Goal: Task Accomplishment & Management: Manage account settings

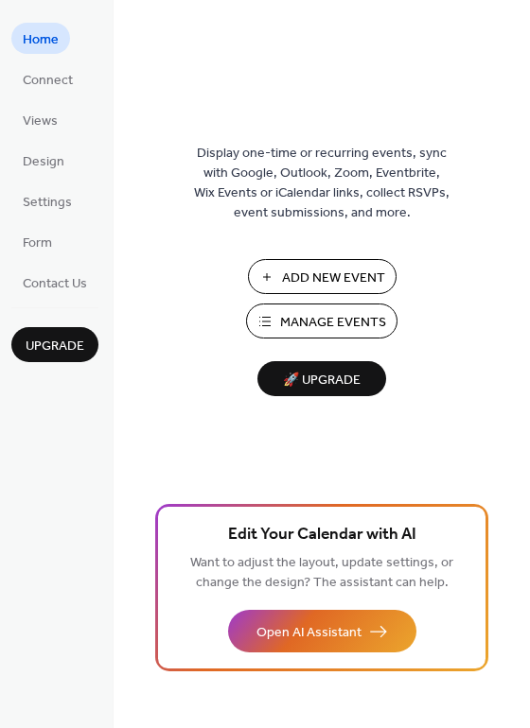
click at [354, 323] on span "Manage Events" at bounding box center [333, 323] width 106 height 20
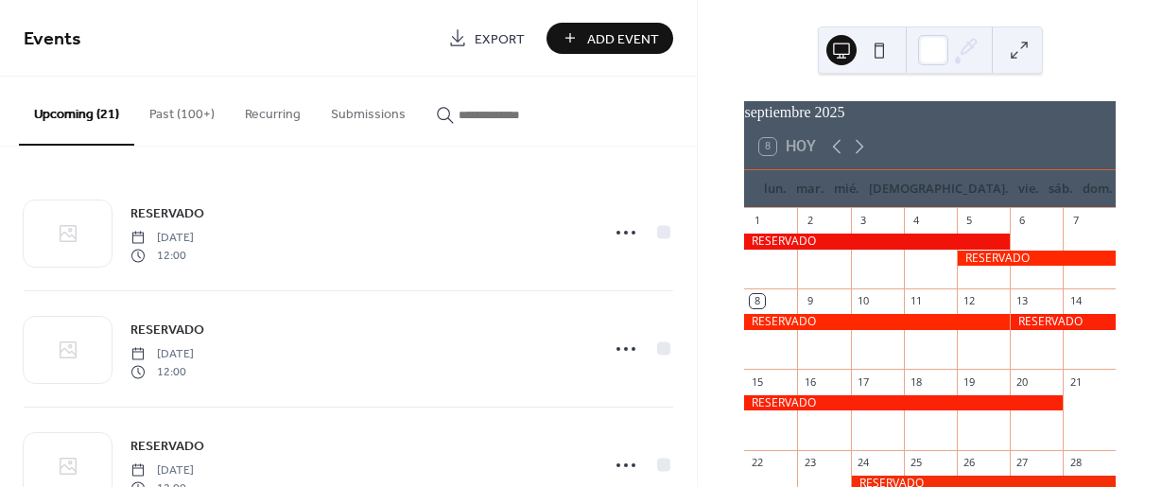
click at [842, 44] on button at bounding box center [842, 50] width 30 height 30
click at [843, 52] on button at bounding box center [842, 50] width 30 height 30
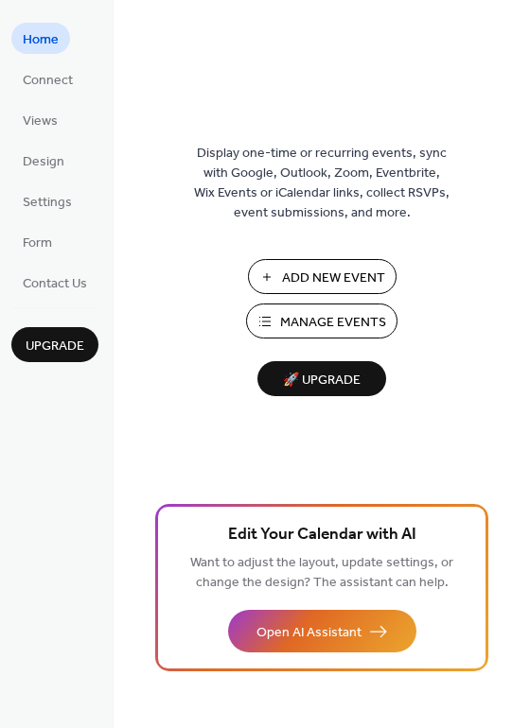
click at [313, 324] on span "Manage Events" at bounding box center [333, 323] width 106 height 20
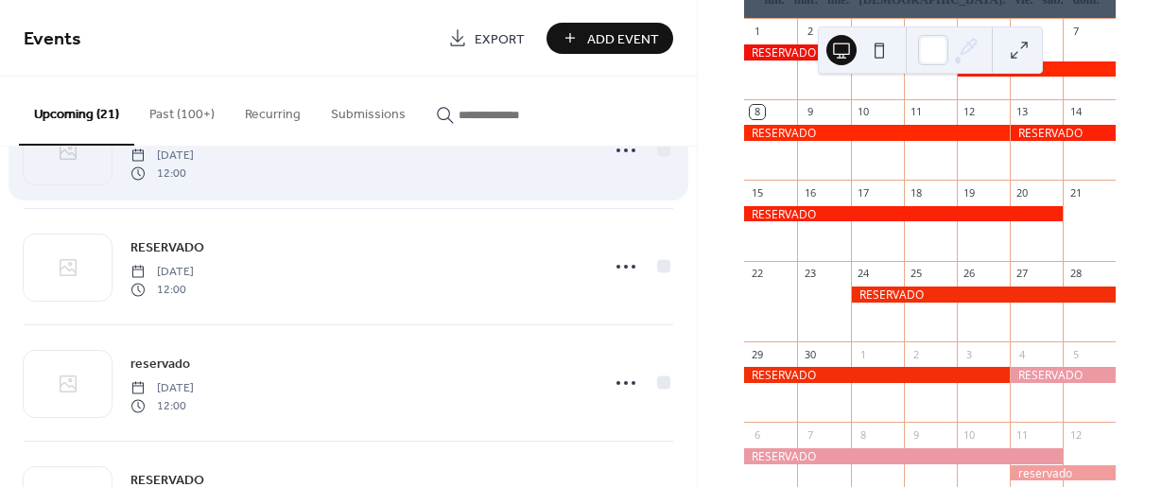
scroll to position [567, 0]
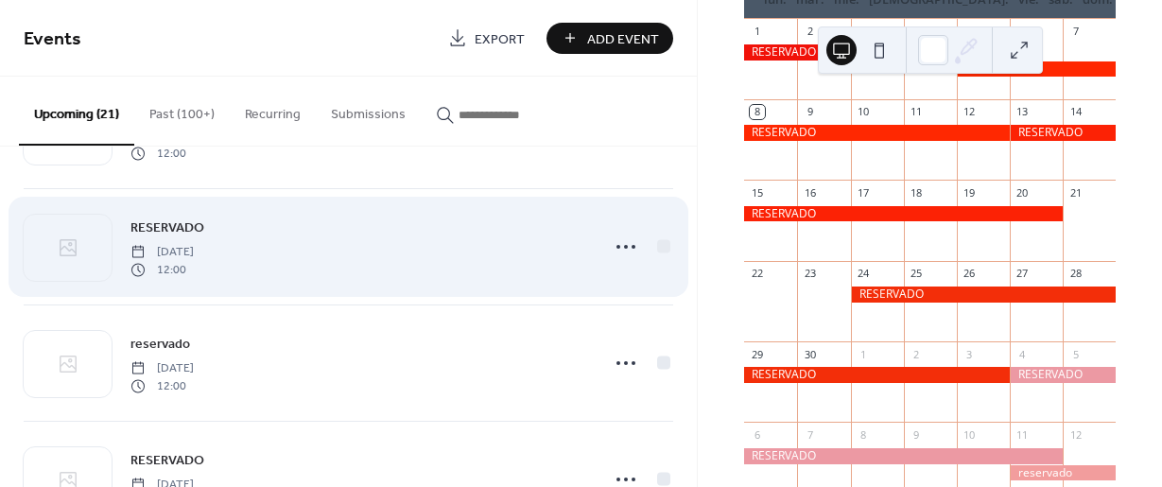
click at [405, 246] on div "RESERVADO Friday, October 24, 2025 12:00" at bounding box center [360, 247] width 458 height 61
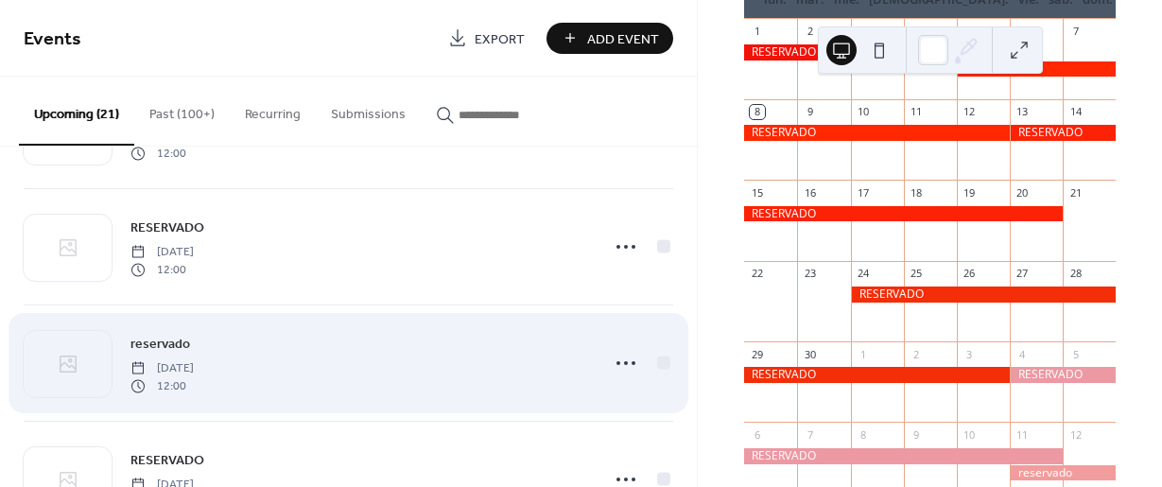
click at [315, 352] on div "reservado Tuesday, November 4, 2025 12:00" at bounding box center [360, 363] width 458 height 61
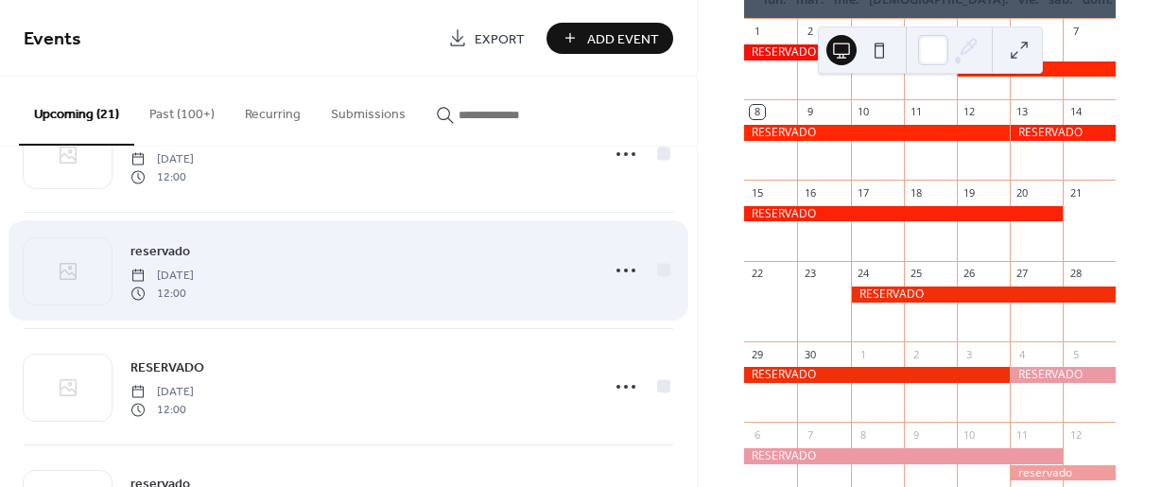
scroll to position [662, 0]
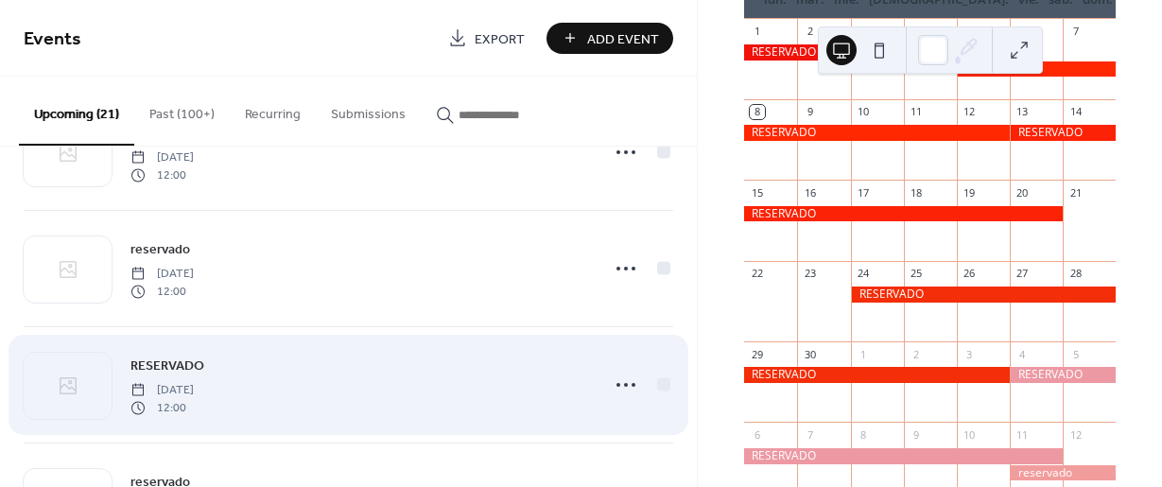
click at [194, 391] on span "[DATE]" at bounding box center [162, 390] width 63 height 17
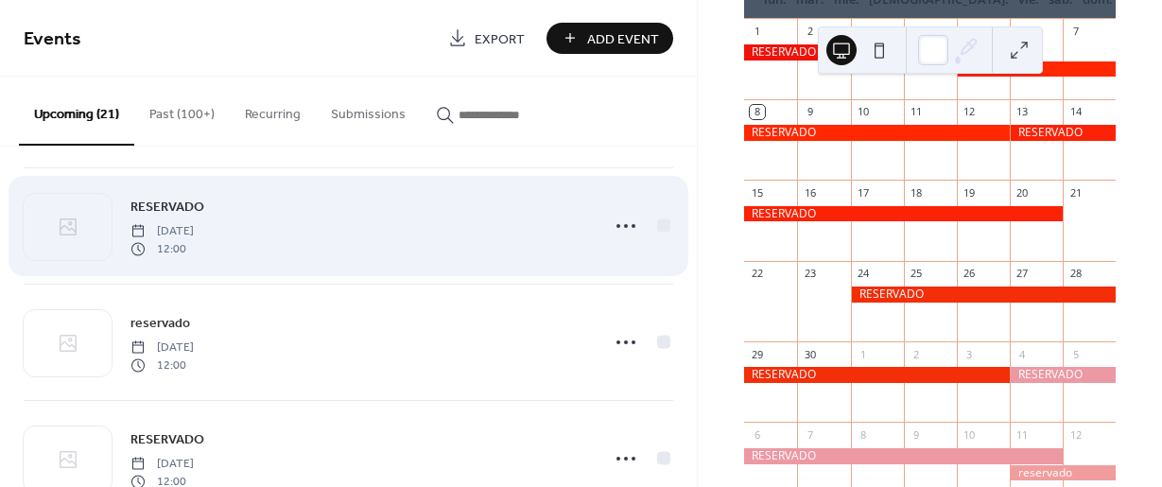
scroll to position [851, 0]
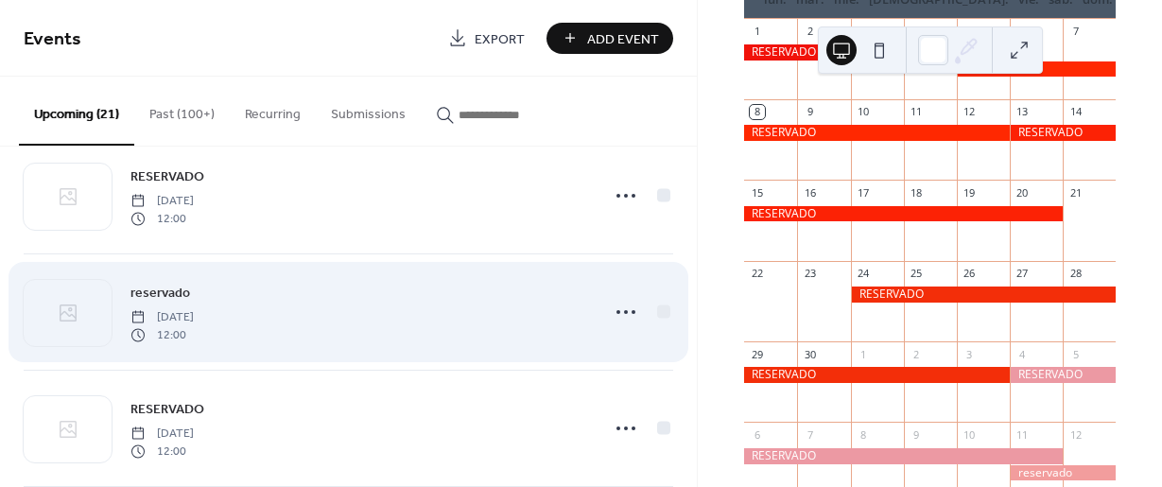
click at [194, 337] on span "12:00" at bounding box center [162, 334] width 63 height 17
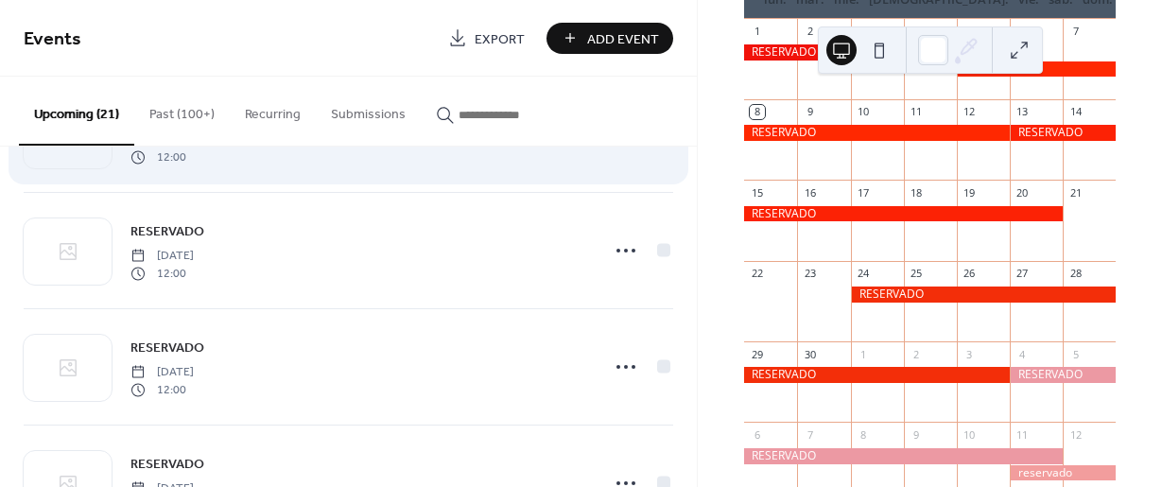
scroll to position [1040, 0]
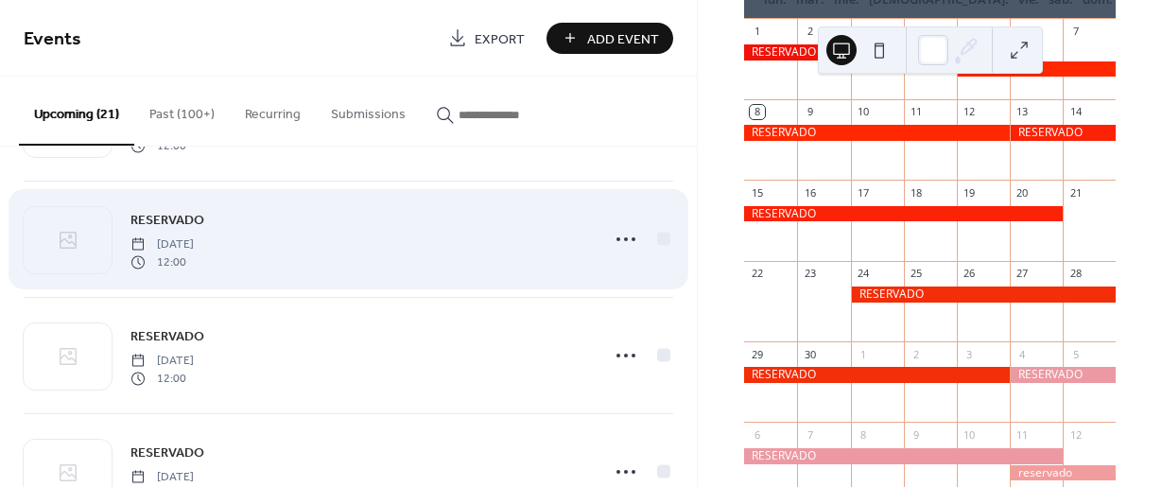
click at [194, 253] on span "12:00" at bounding box center [162, 261] width 63 height 17
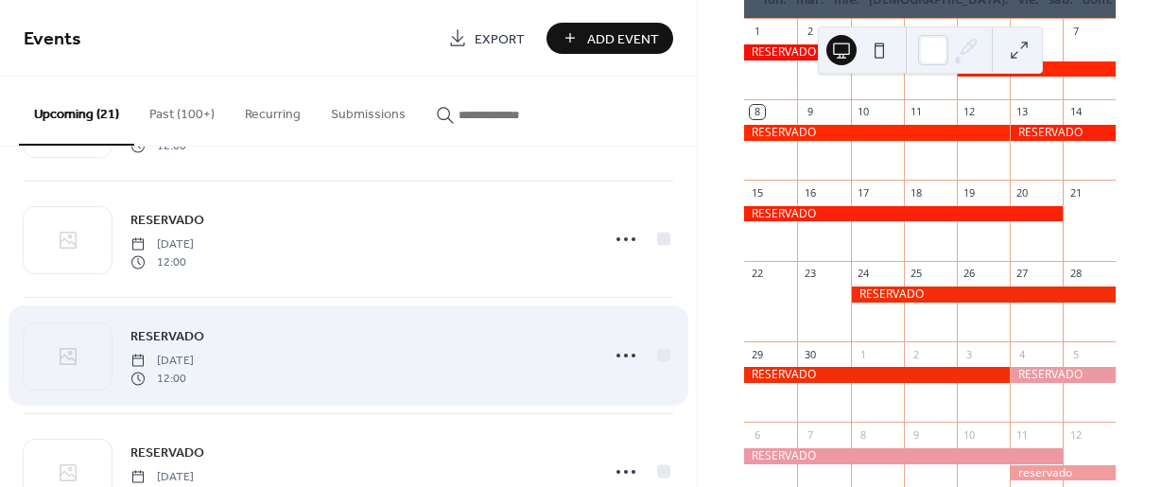
click at [279, 344] on div "RESERVADO Monday, December 22, 2025 12:00" at bounding box center [360, 355] width 458 height 61
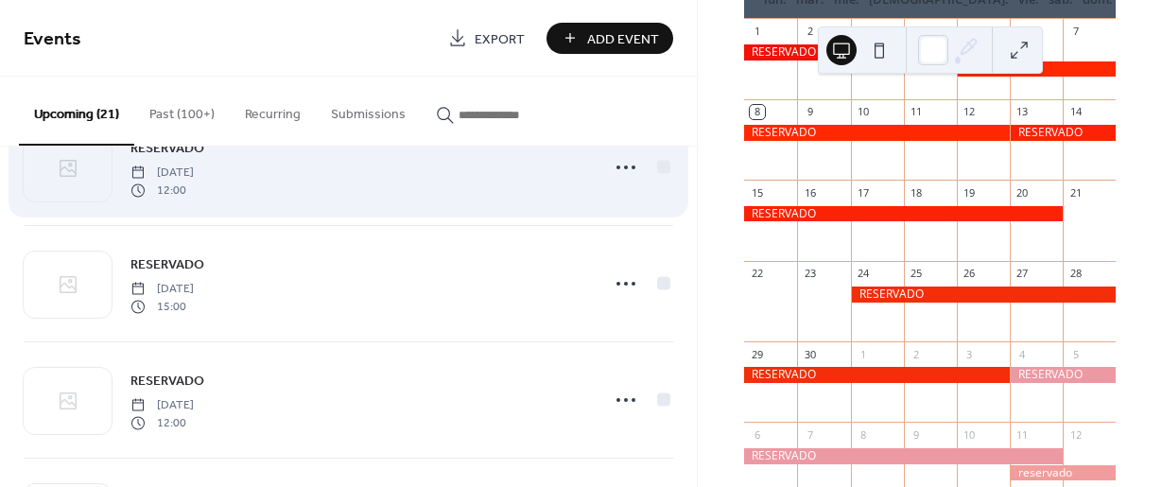
scroll to position [1229, 0]
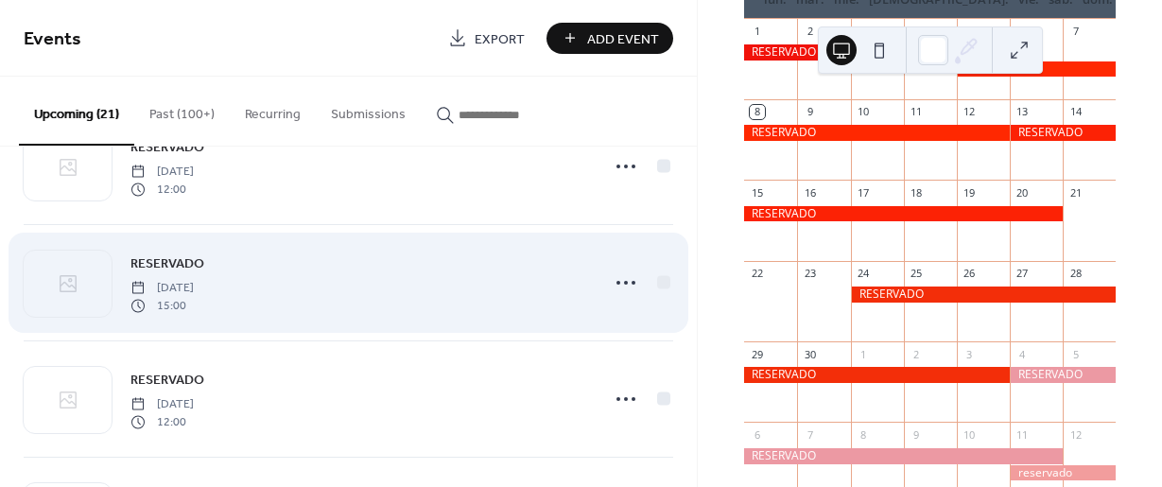
click at [194, 303] on span "15:00" at bounding box center [162, 305] width 63 height 17
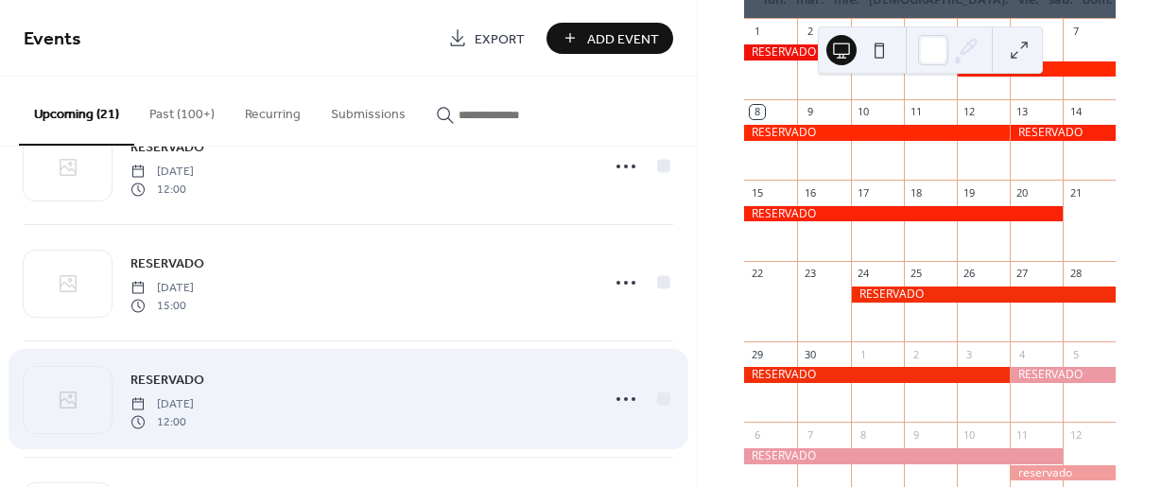
click at [194, 397] on span "[DATE]" at bounding box center [162, 404] width 63 height 17
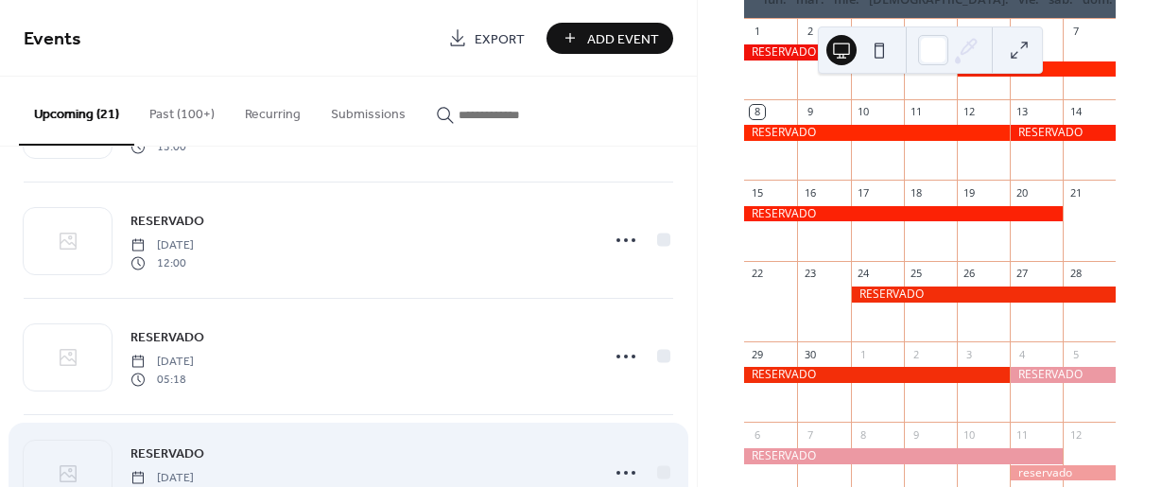
scroll to position [1419, 0]
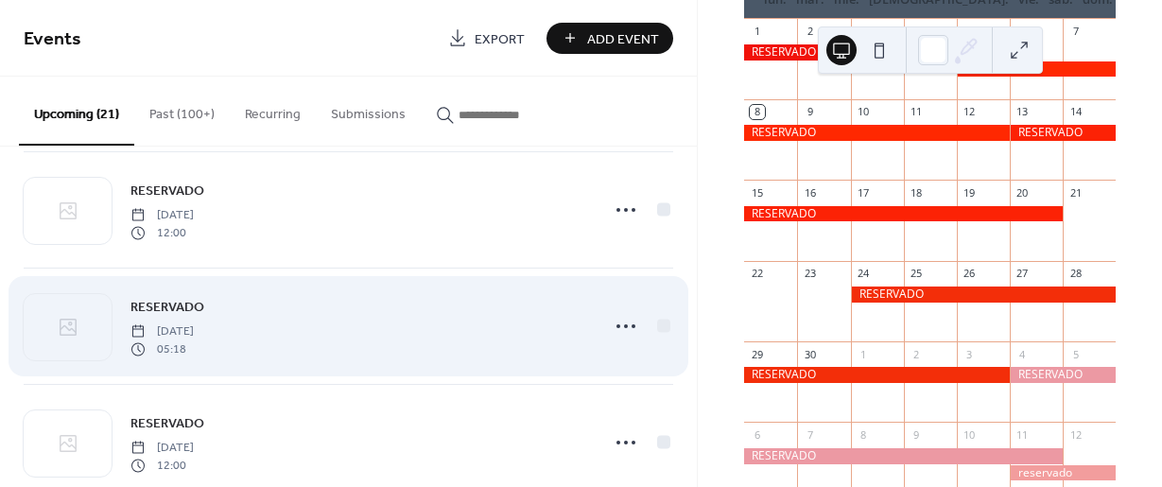
click at [194, 327] on span "Wednesday, January 21, 2026" at bounding box center [162, 331] width 63 height 17
click at [622, 328] on icon at bounding box center [626, 326] width 30 height 30
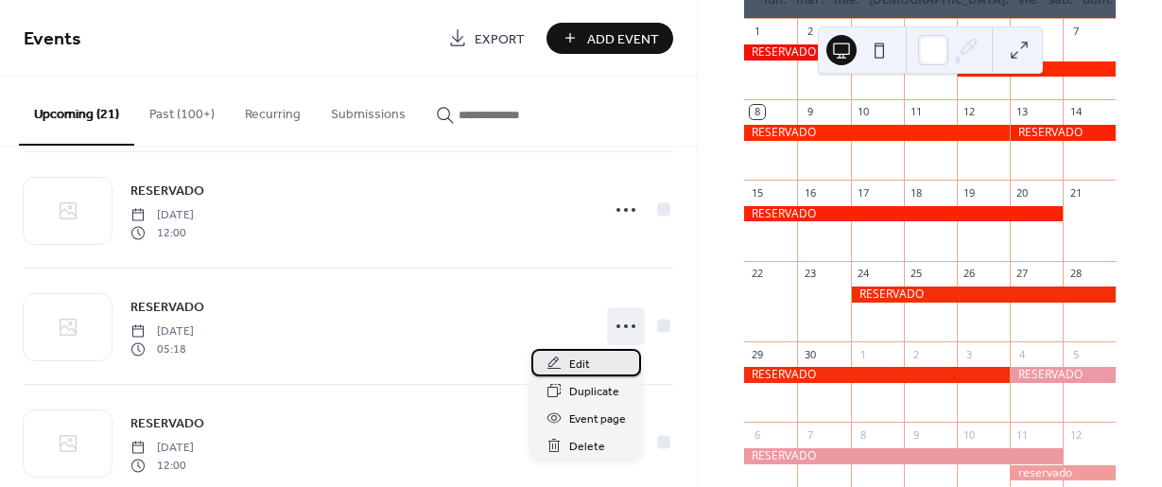
click at [573, 367] on span "Edit" at bounding box center [579, 365] width 21 height 20
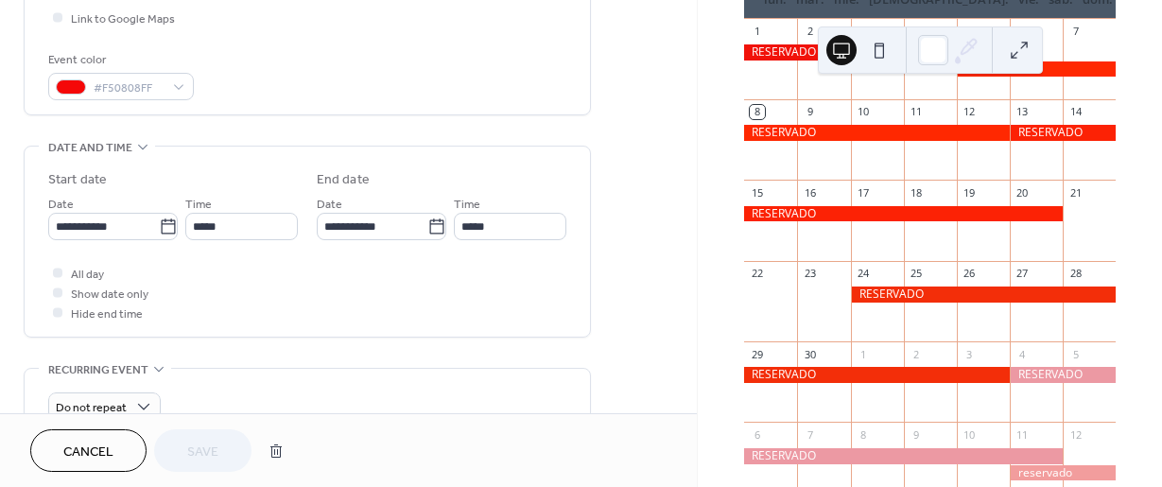
scroll to position [473, 0]
click at [96, 448] on span "Cancel" at bounding box center [88, 453] width 50 height 20
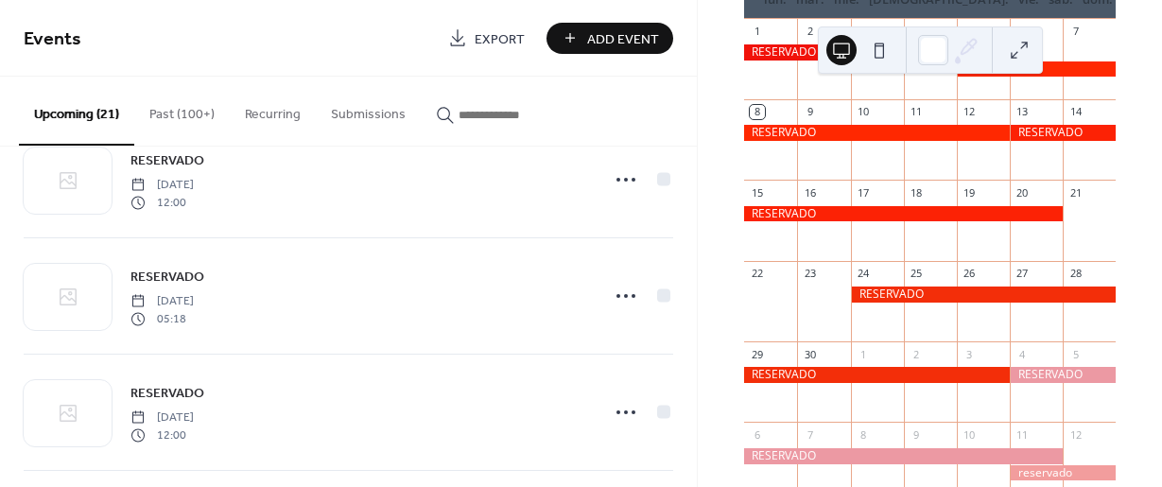
scroll to position [1513, 0]
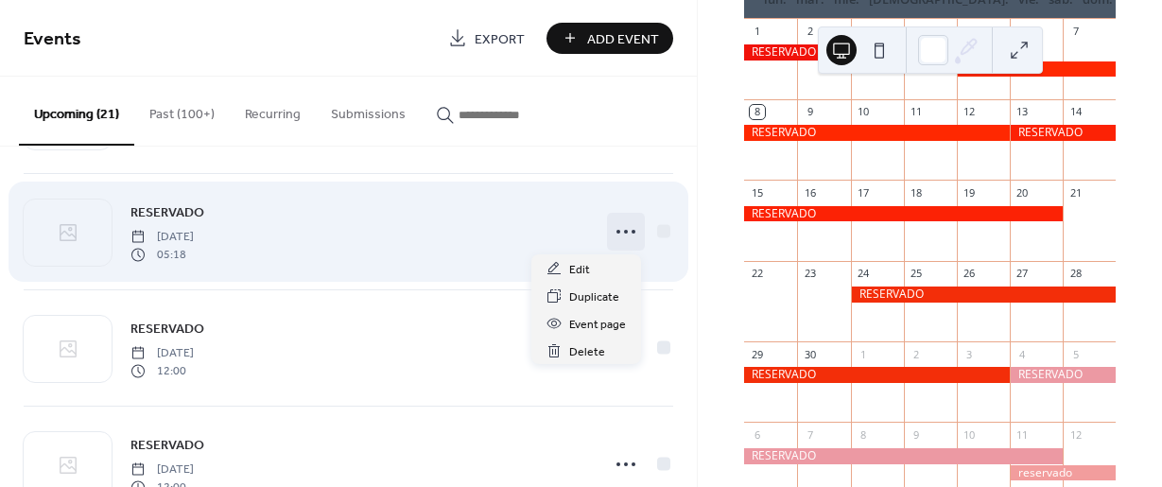
click at [630, 237] on icon at bounding box center [626, 232] width 30 height 30
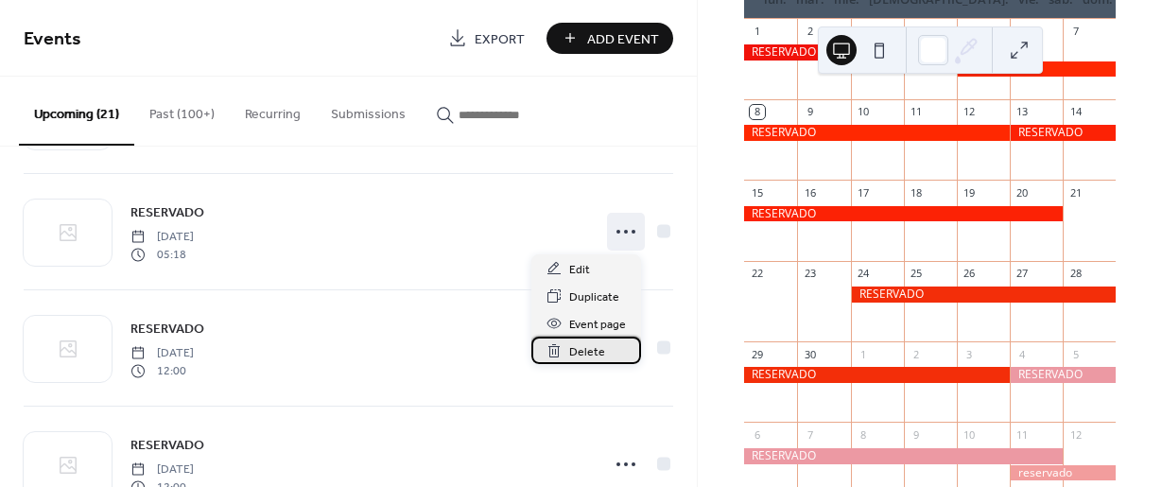
click at [574, 356] on span "Delete" at bounding box center [587, 352] width 36 height 20
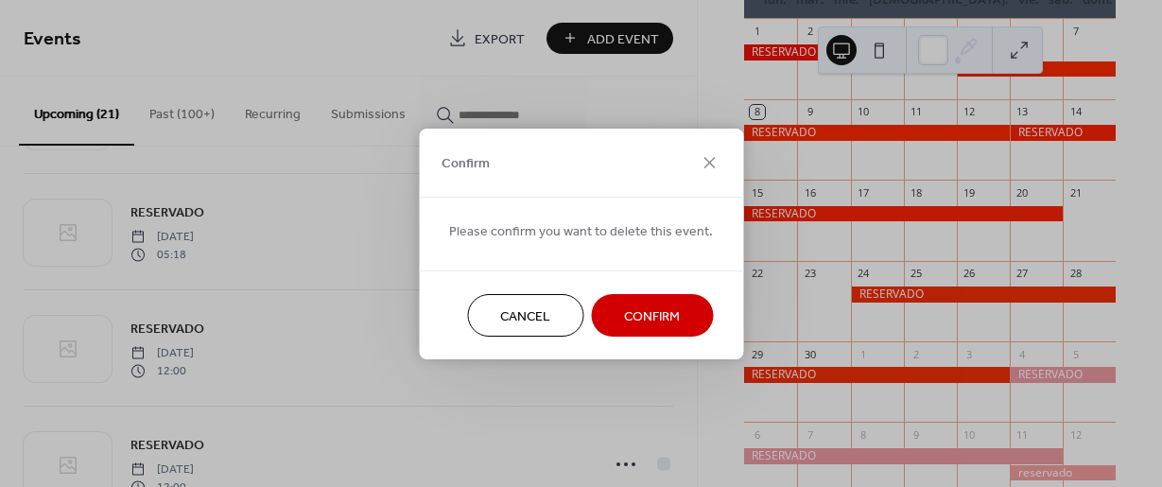
click at [654, 306] on span "Confirm" at bounding box center [652, 316] width 56 height 20
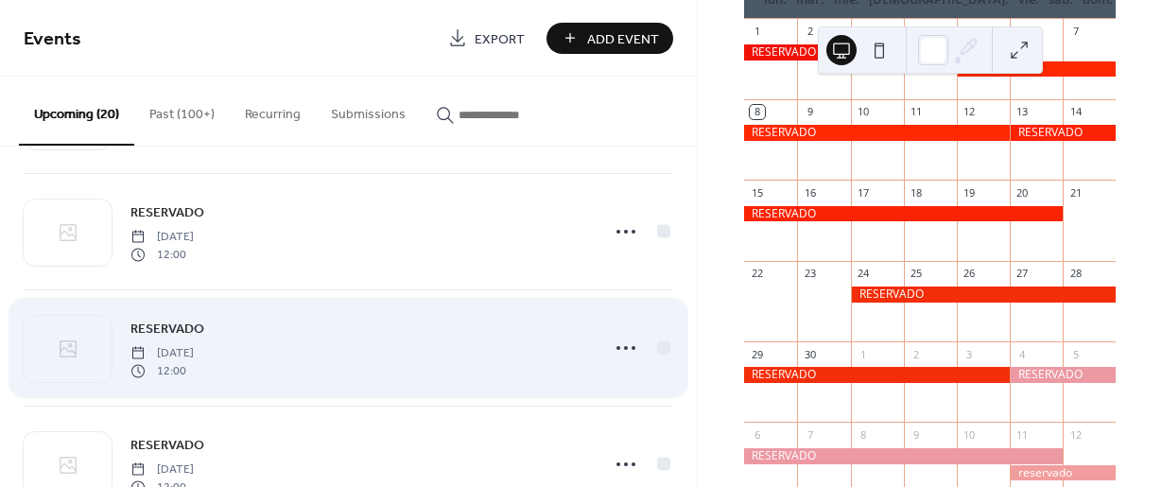
click at [654, 314] on div "RESERVADO Thursday, February 12, 2026 12:00" at bounding box center [349, 347] width 650 height 115
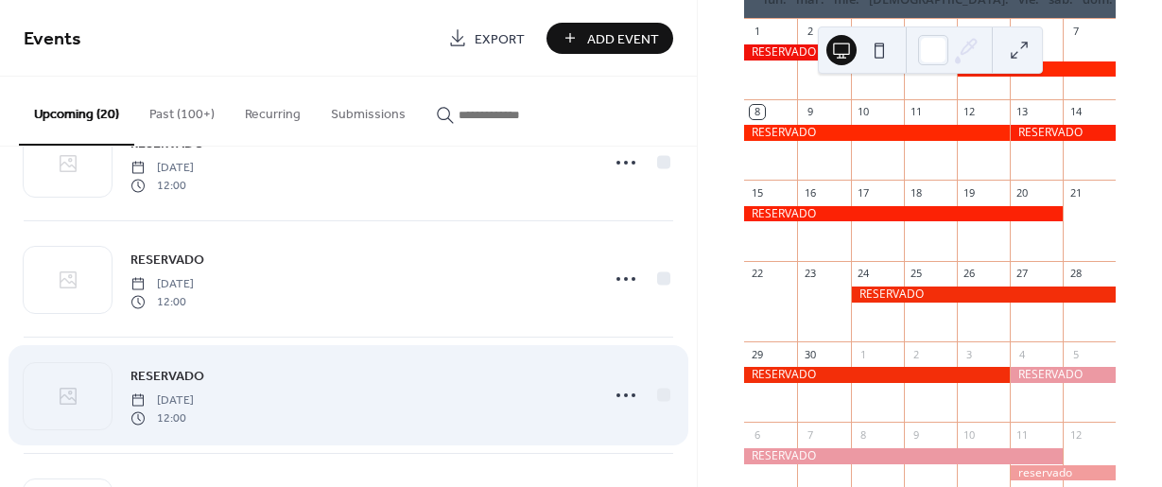
scroll to position [1702, 0]
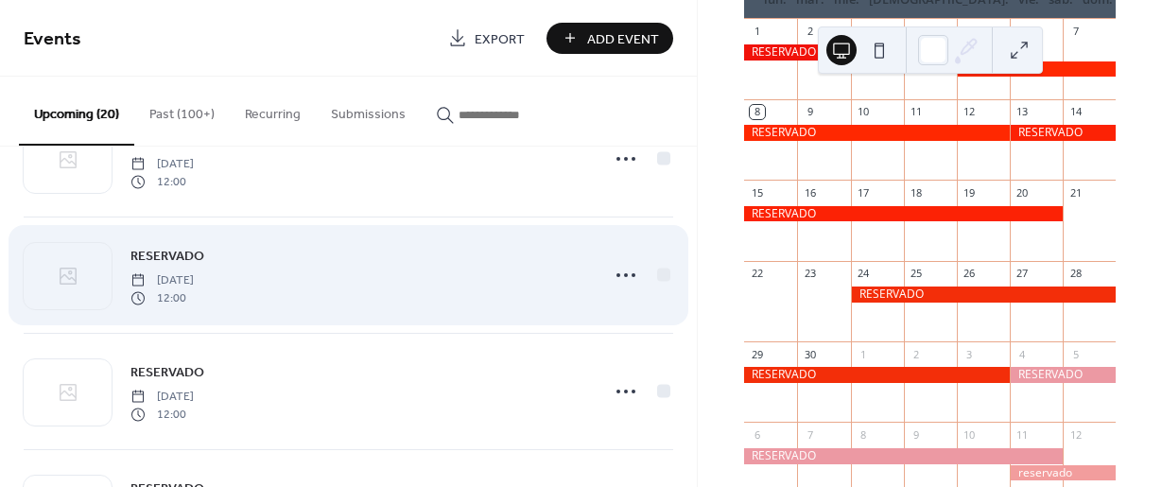
click at [194, 289] on span "12:00" at bounding box center [162, 297] width 63 height 17
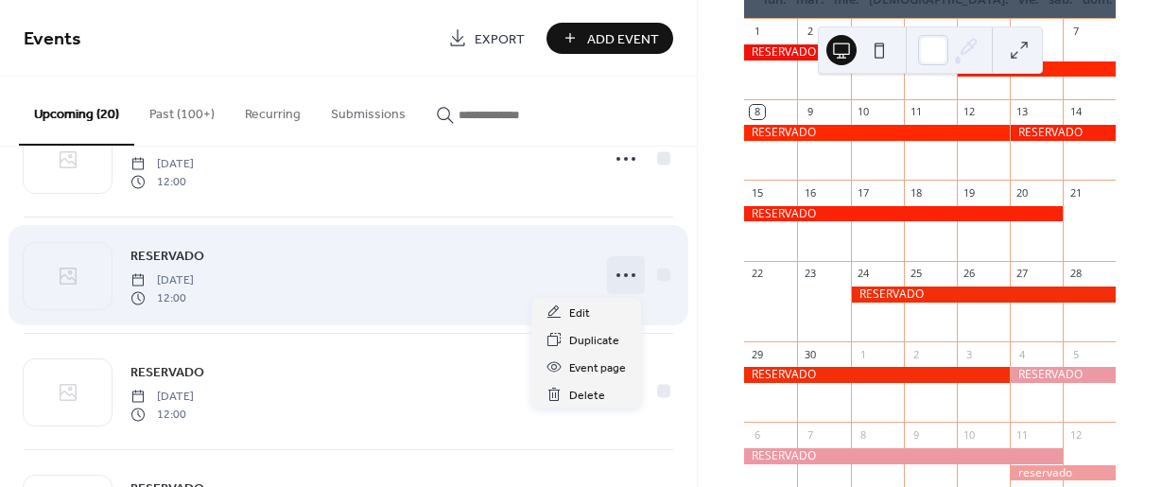
click at [621, 279] on icon at bounding box center [626, 275] width 30 height 30
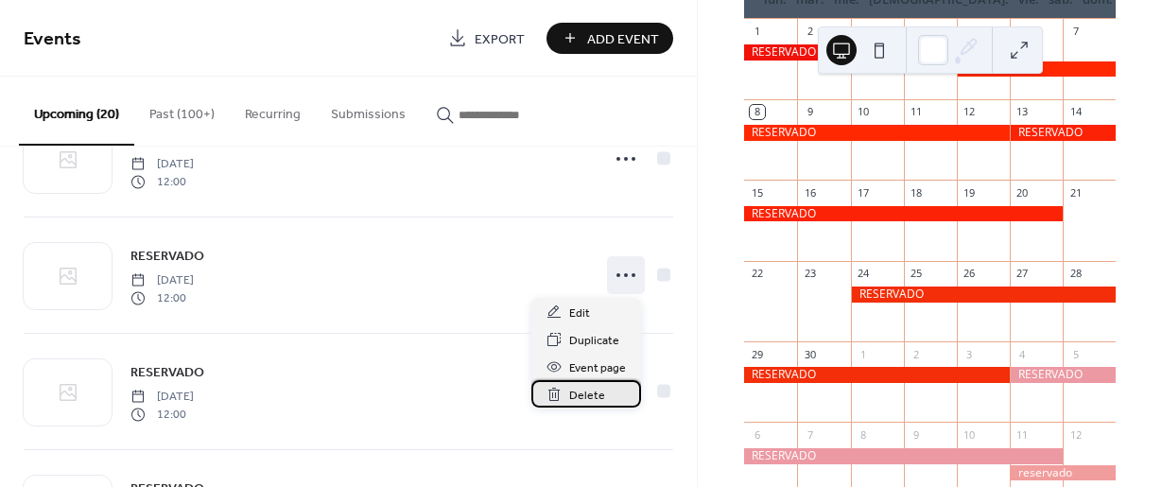
click at [579, 393] on span "Delete" at bounding box center [587, 396] width 36 height 20
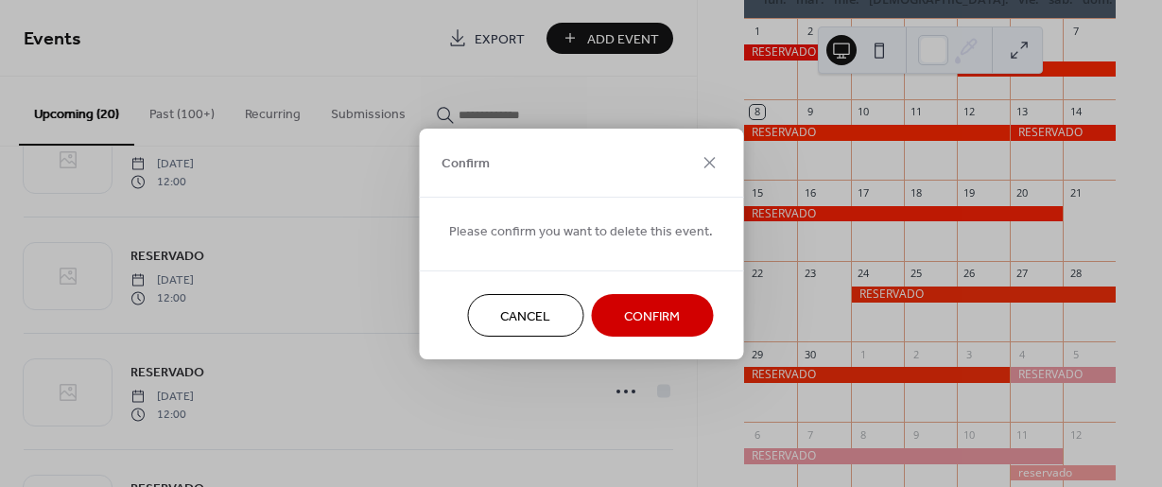
click at [670, 308] on span "Confirm" at bounding box center [652, 316] width 56 height 20
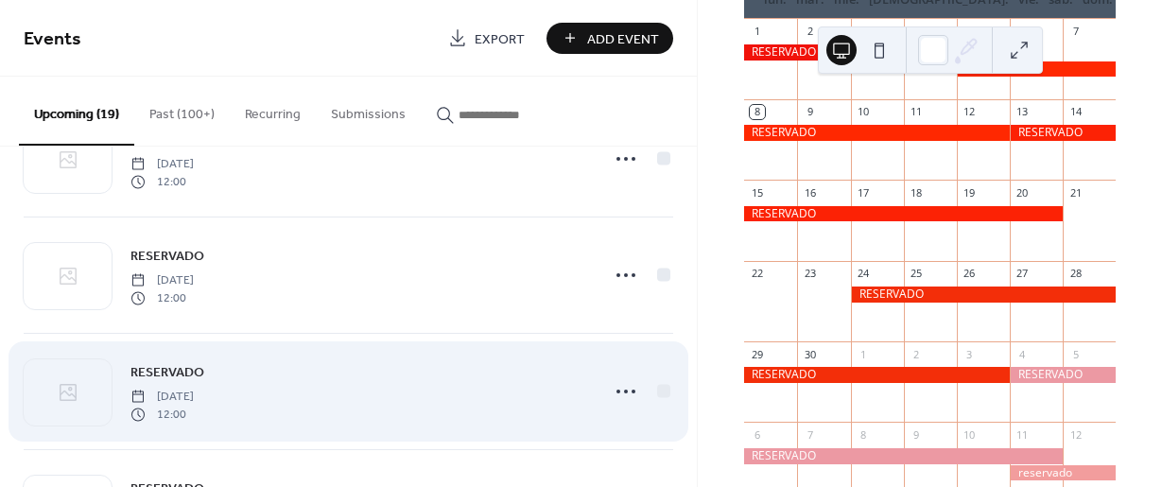
click at [323, 380] on div "RESERVADO Saturday, March 21, 2026 12:00" at bounding box center [360, 391] width 458 height 61
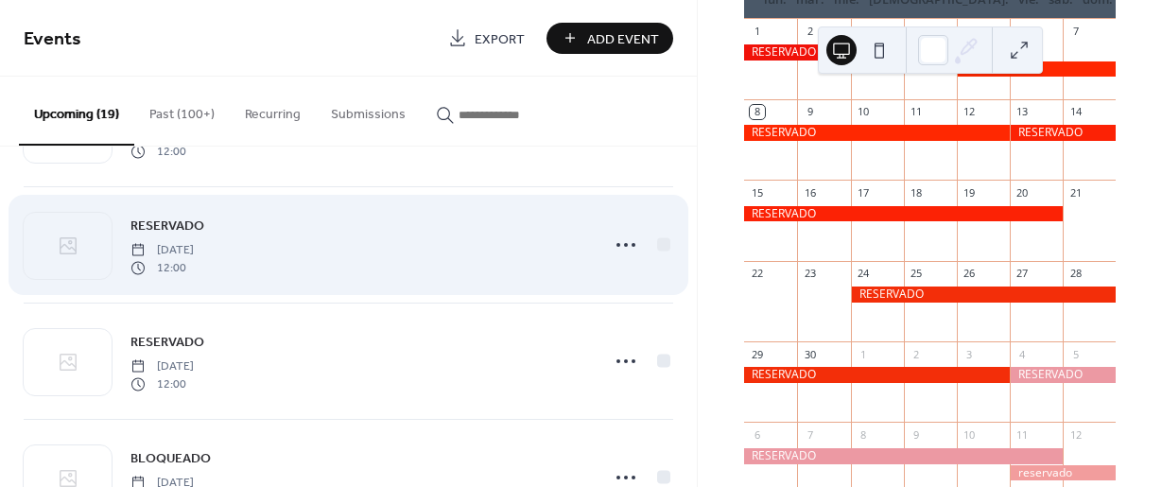
scroll to position [1891, 0]
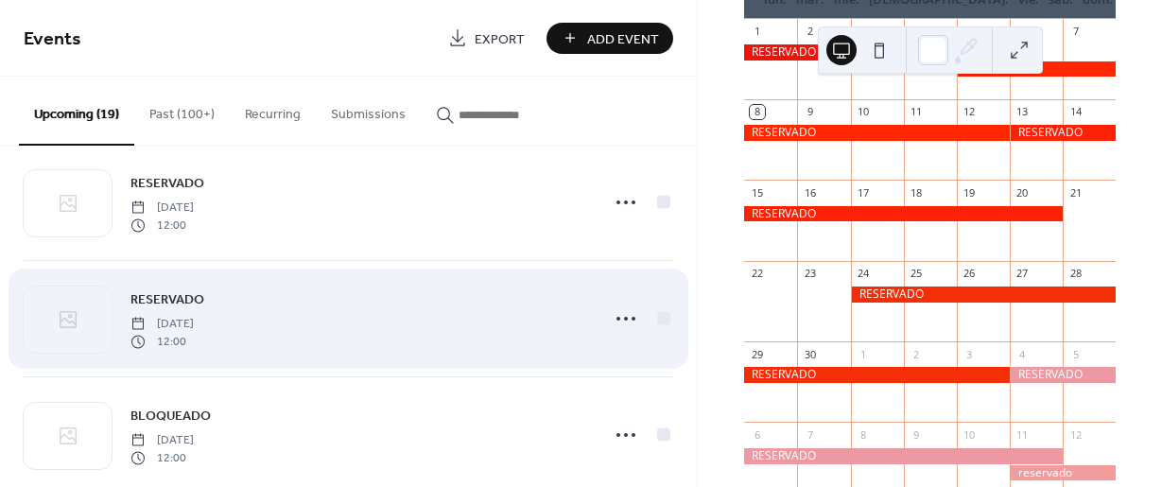
click at [328, 337] on div "RESERVADO Thursday, May 7, 2026 12:00" at bounding box center [360, 318] width 458 height 61
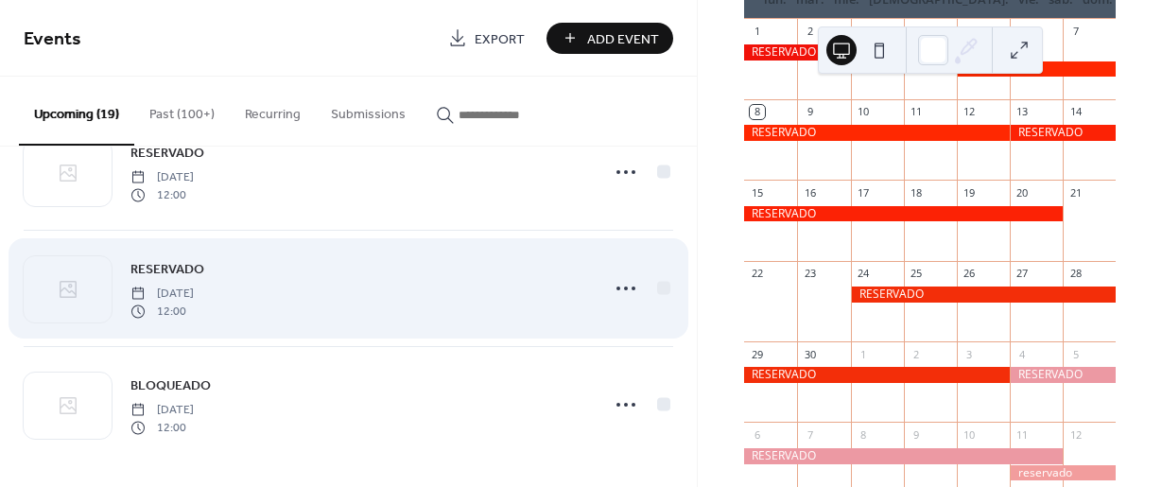
scroll to position [1926, 0]
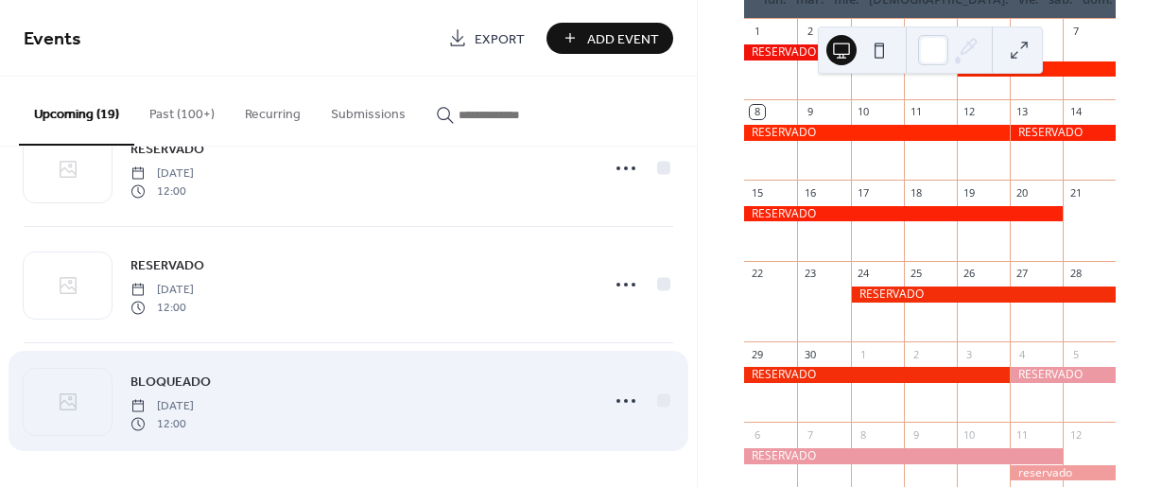
click at [295, 387] on div "BLOQUEADO Monday, July 6, 2026 12:00" at bounding box center [360, 401] width 458 height 61
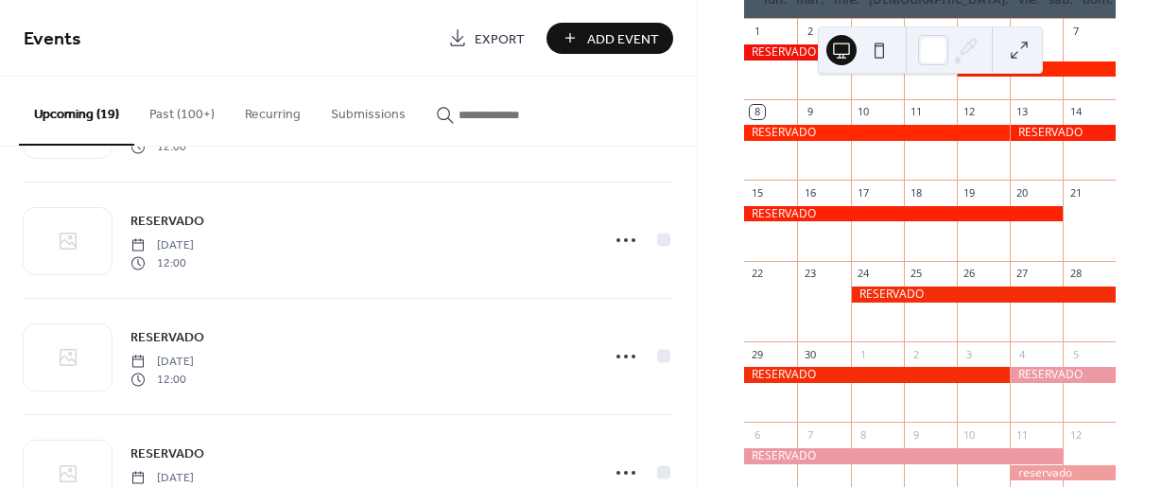
scroll to position [1736, 0]
click at [632, 32] on span "Add Event" at bounding box center [623, 39] width 72 height 20
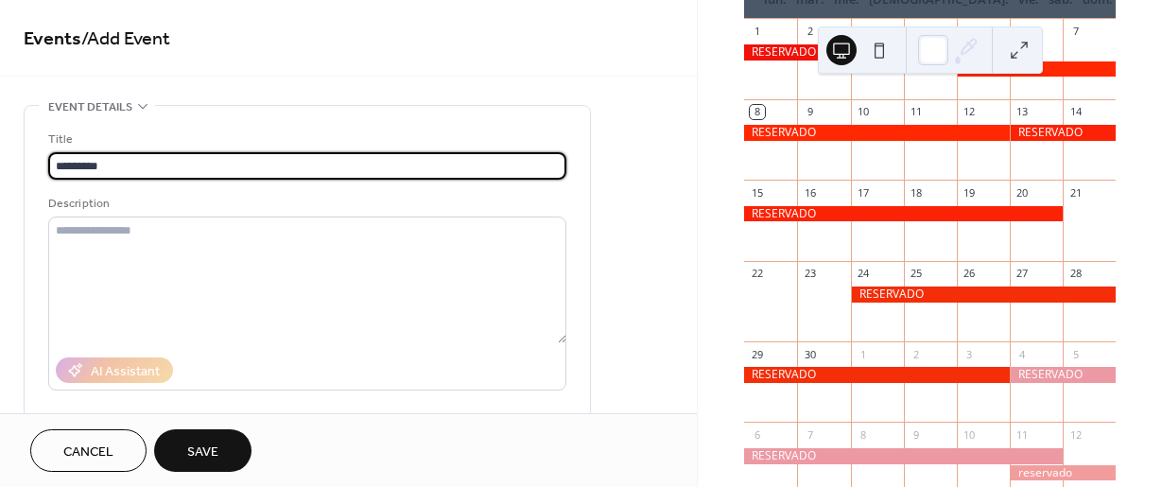
type input "*********"
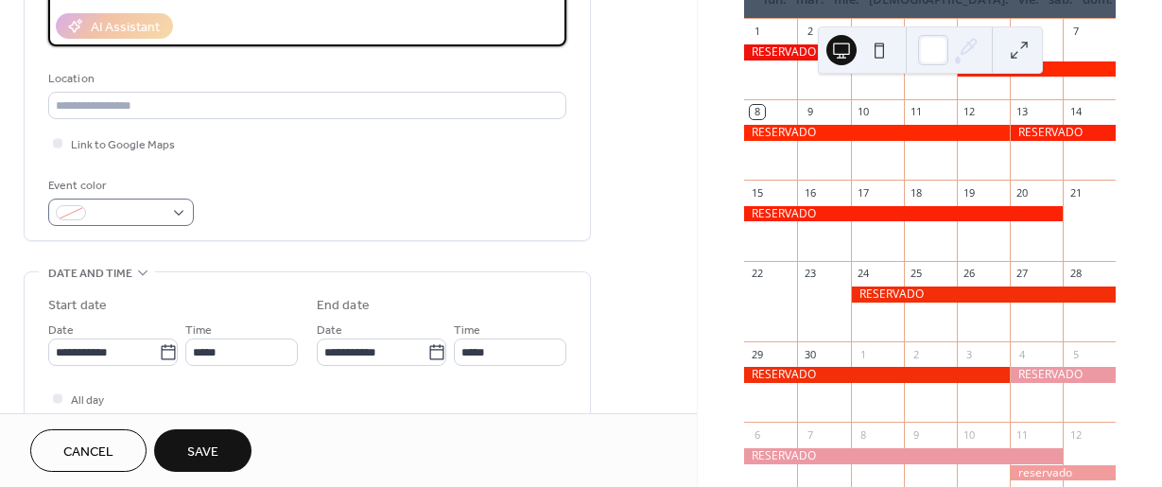
scroll to position [284, 0]
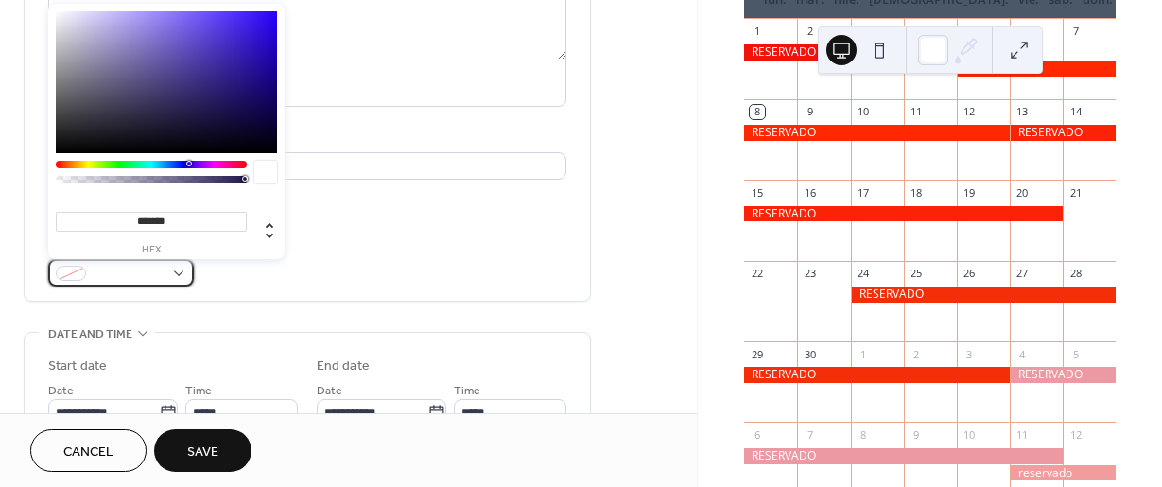
click at [141, 268] on span at bounding box center [129, 275] width 70 height 20
click at [184, 272] on div at bounding box center [121, 272] width 146 height 27
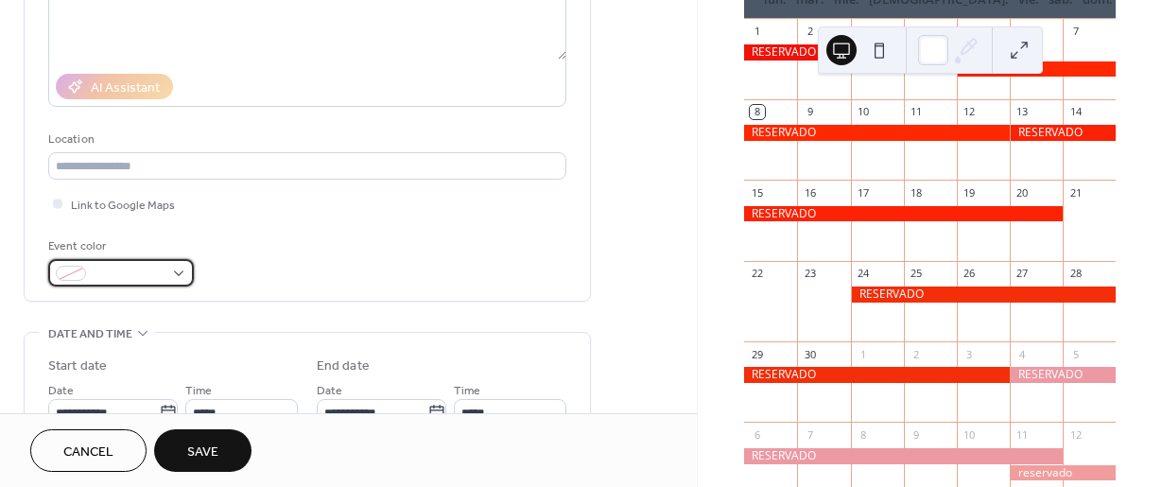
click at [181, 272] on div at bounding box center [121, 272] width 146 height 27
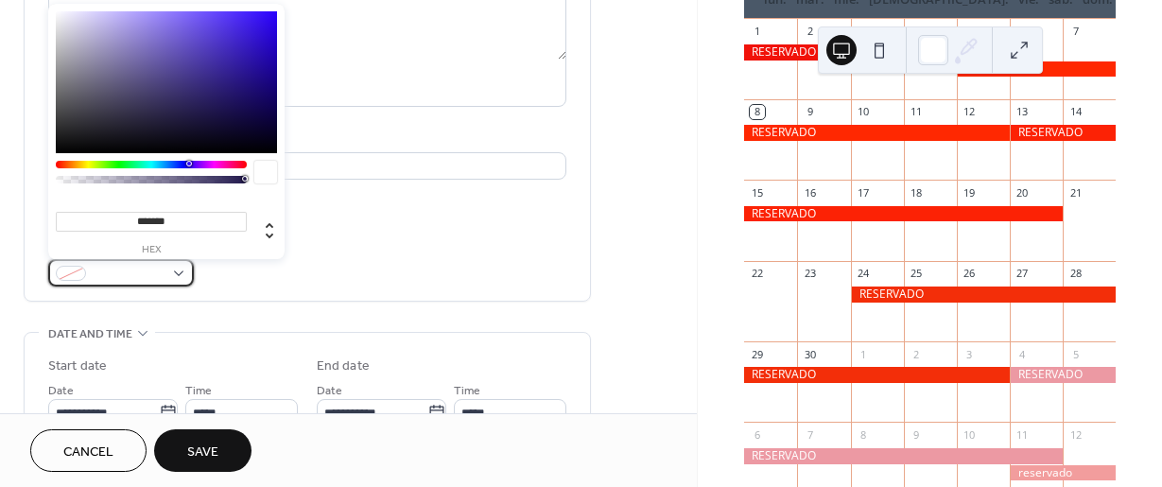
click at [164, 277] on div at bounding box center [121, 272] width 146 height 27
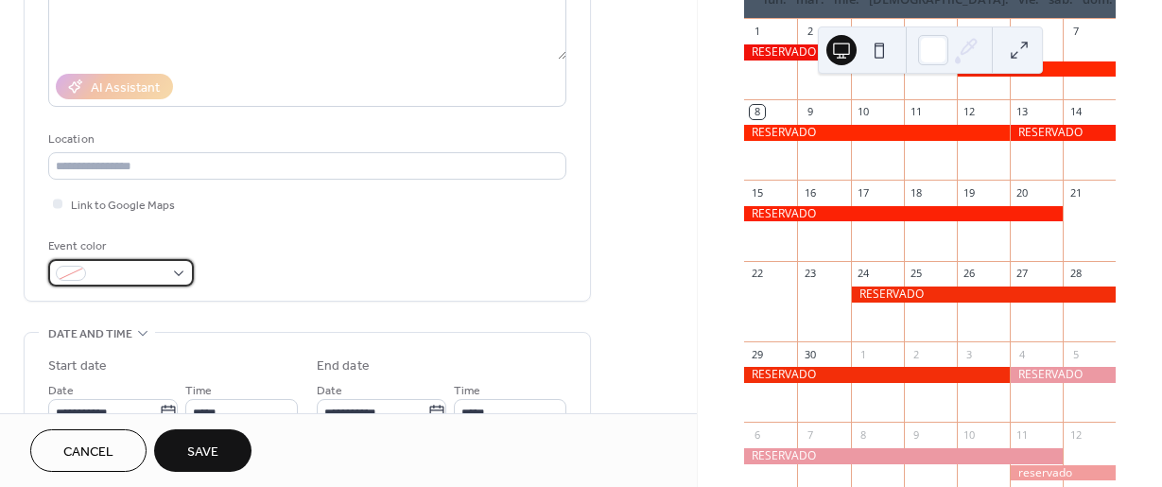
click at [166, 262] on div at bounding box center [121, 272] width 146 height 27
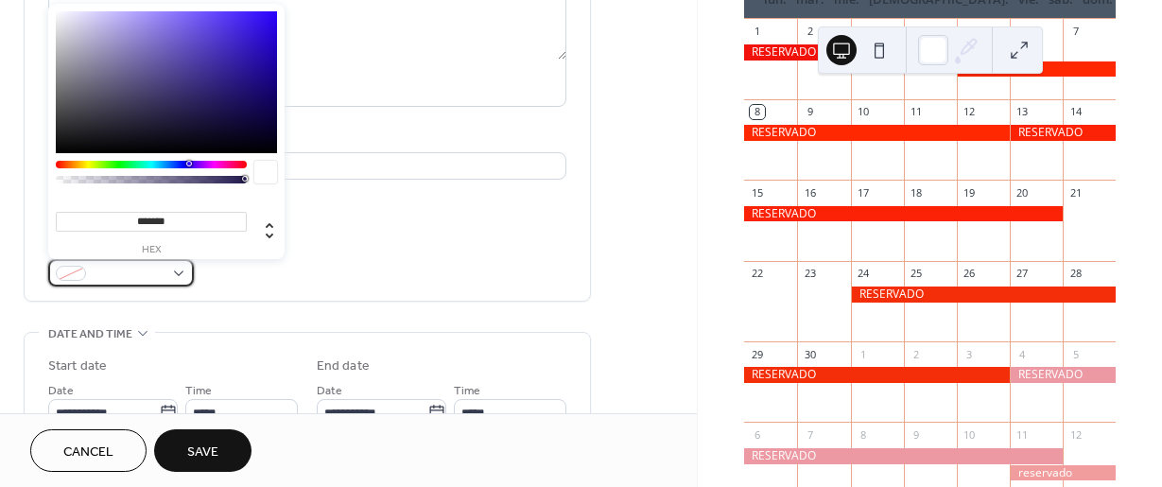
click at [166, 272] on div at bounding box center [121, 272] width 146 height 27
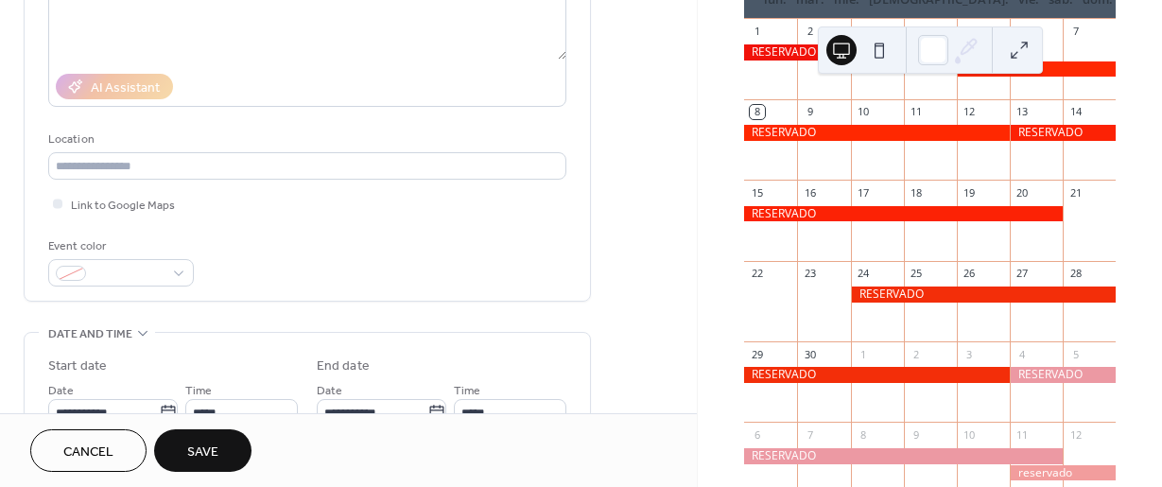
click at [147, 375] on label "Start date" at bounding box center [173, 367] width 250 height 20
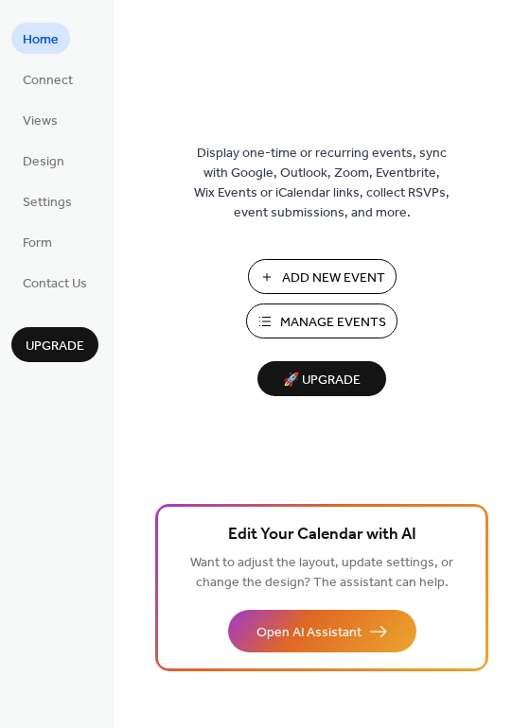
click at [355, 280] on span "Add New Event" at bounding box center [333, 279] width 103 height 20
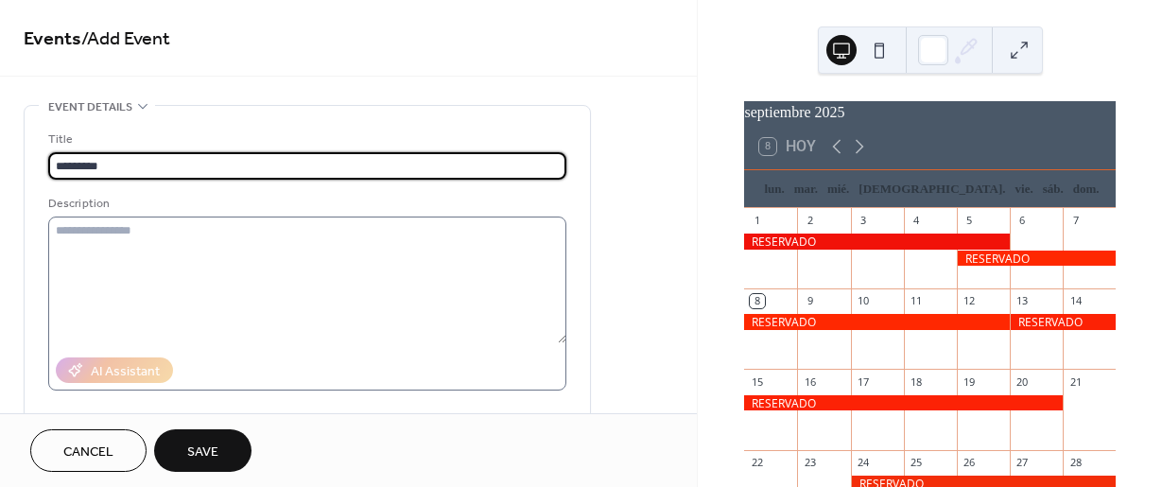
type input "*********"
click at [183, 312] on textarea at bounding box center [307, 280] width 518 height 127
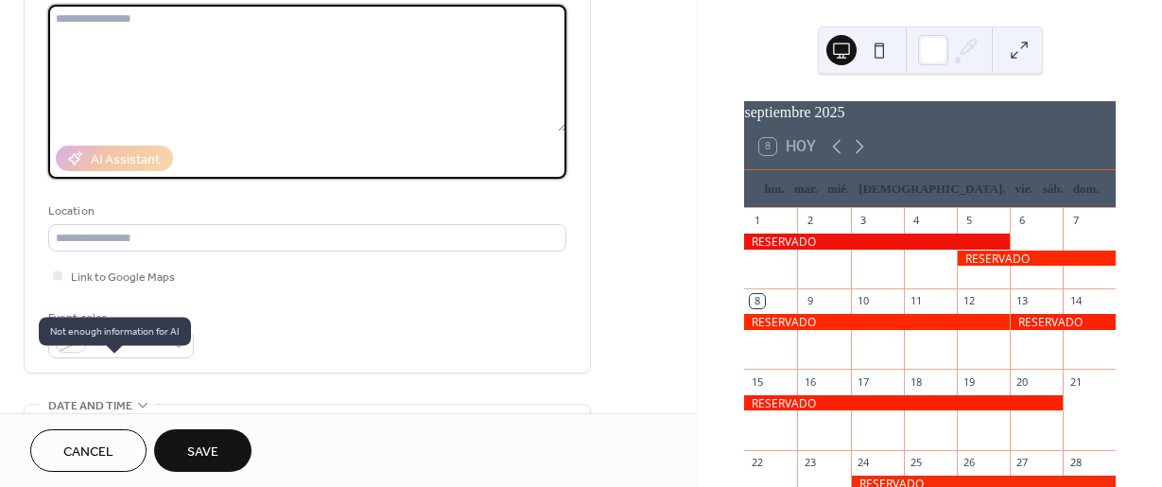
scroll to position [284, 0]
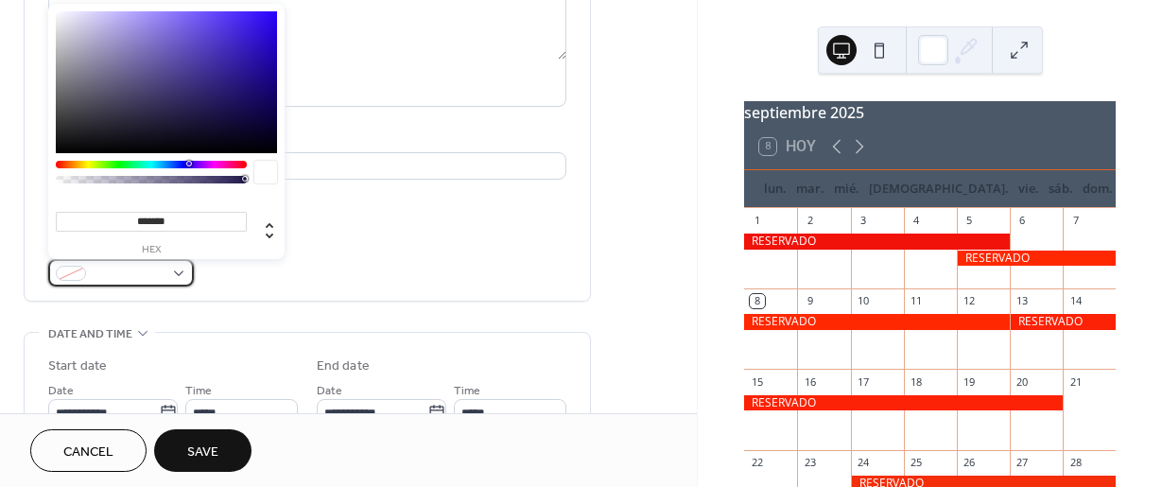
click at [80, 267] on div at bounding box center [71, 273] width 30 height 15
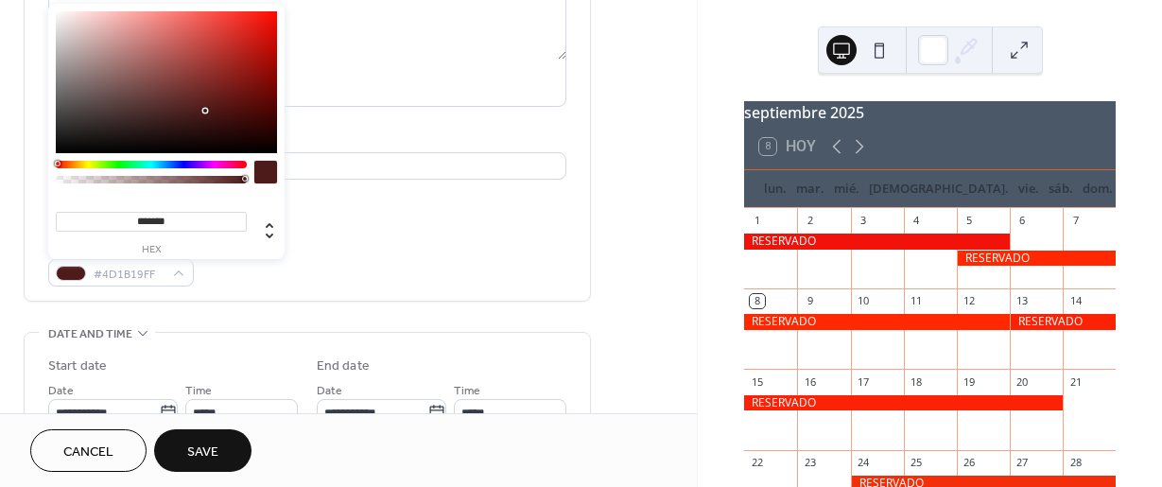
click at [57, 165] on div at bounding box center [151, 165] width 191 height 8
type input "*******"
click at [273, 16] on div at bounding box center [166, 82] width 221 height 142
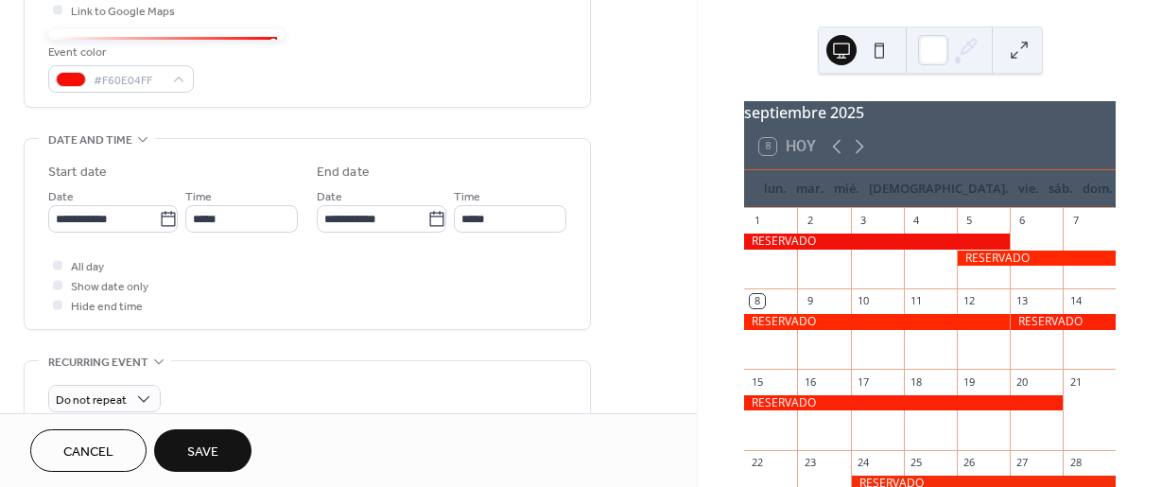
scroll to position [473, 0]
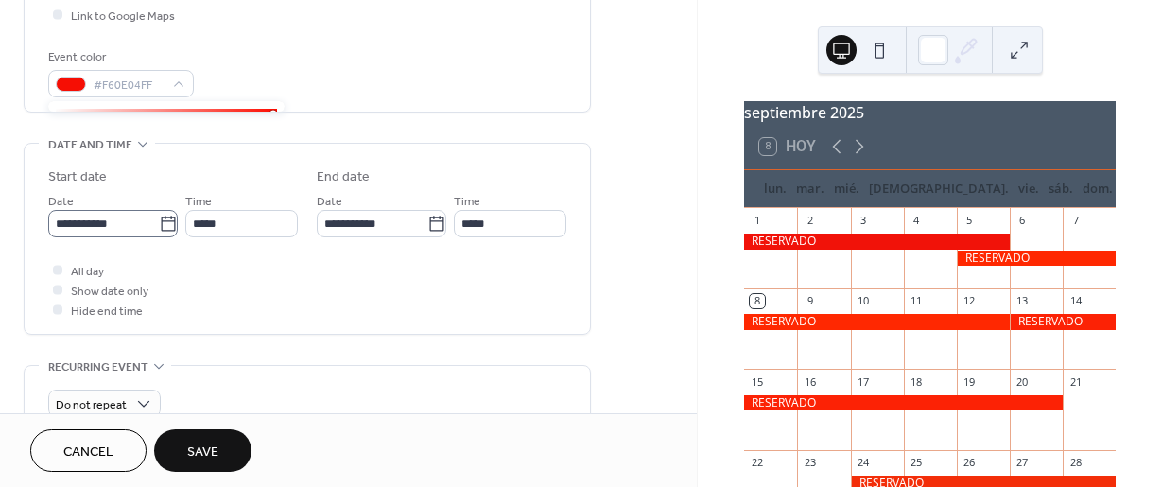
click at [163, 218] on icon at bounding box center [168, 223] width 14 height 15
click at [159, 218] on input "**********" at bounding box center [103, 223] width 111 height 27
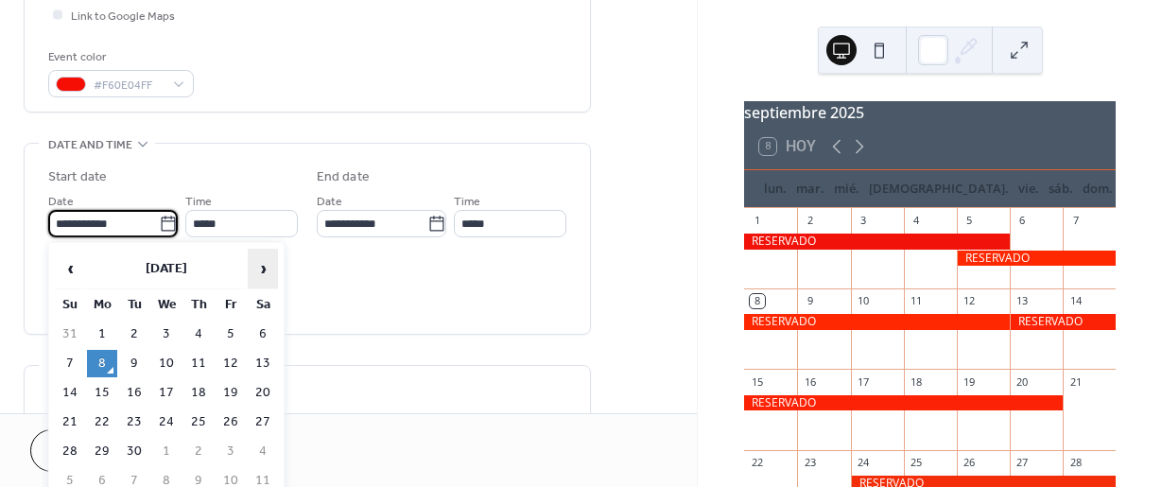
click at [256, 275] on span "›" at bounding box center [263, 269] width 28 height 38
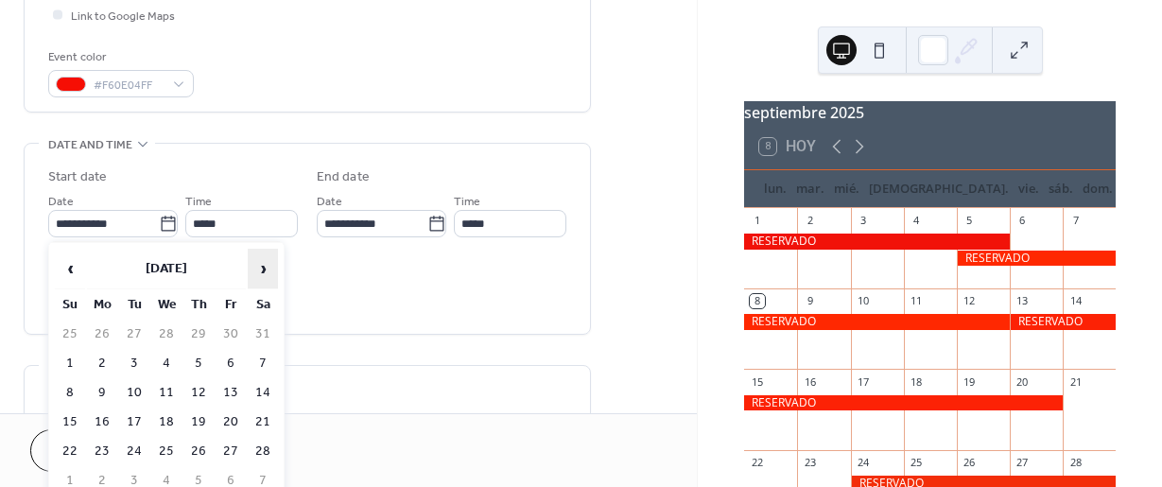
click at [256, 275] on span "›" at bounding box center [263, 269] width 28 height 38
click at [131, 331] on td "31" at bounding box center [134, 334] width 30 height 27
type input "**********"
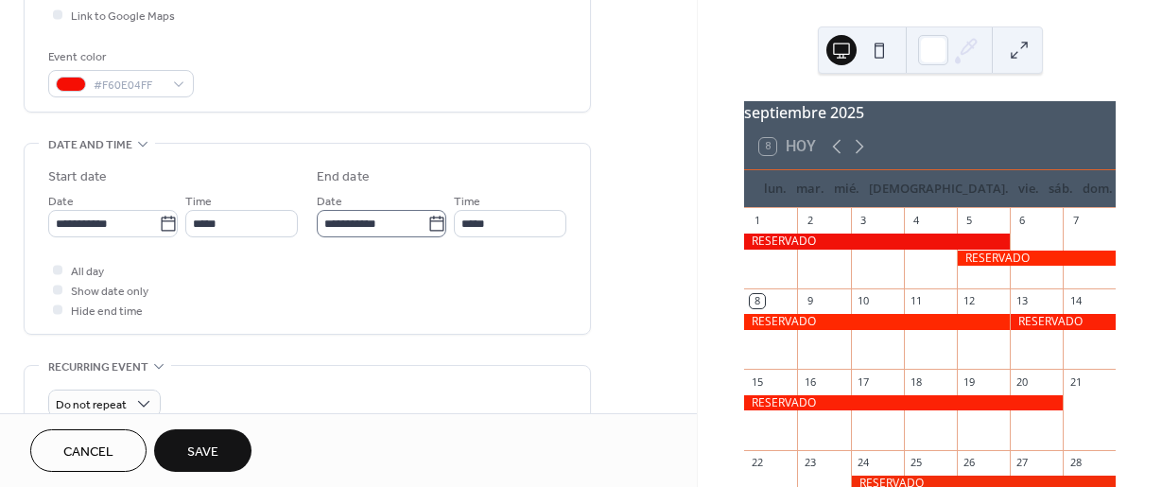
click at [437, 226] on icon at bounding box center [436, 223] width 14 height 15
click at [427, 226] on input "**********" at bounding box center [372, 223] width 111 height 27
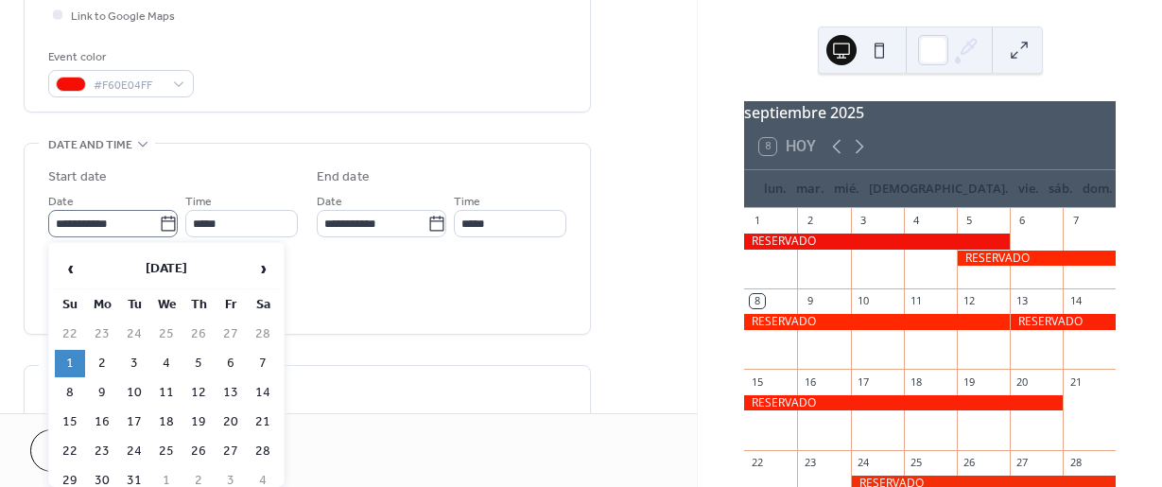
click at [165, 222] on icon at bounding box center [168, 224] width 19 height 19
click at [159, 222] on input "**********" at bounding box center [103, 223] width 111 height 27
click at [137, 479] on td "31" at bounding box center [134, 480] width 30 height 27
type input "**********"
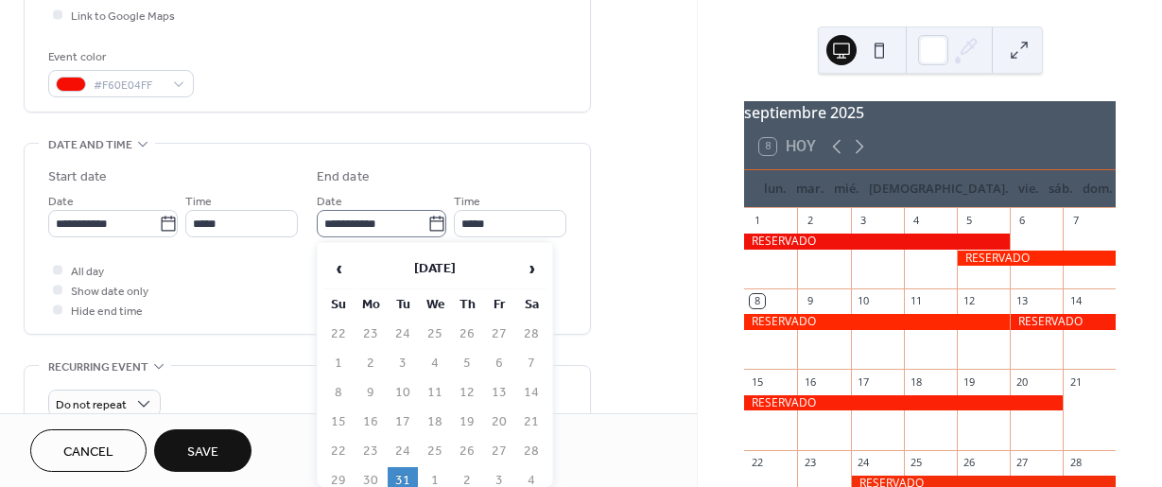
click at [436, 220] on icon at bounding box center [436, 223] width 14 height 15
click at [427, 220] on input "**********" at bounding box center [372, 223] width 111 height 27
click at [536, 273] on span "›" at bounding box center [531, 269] width 28 height 38
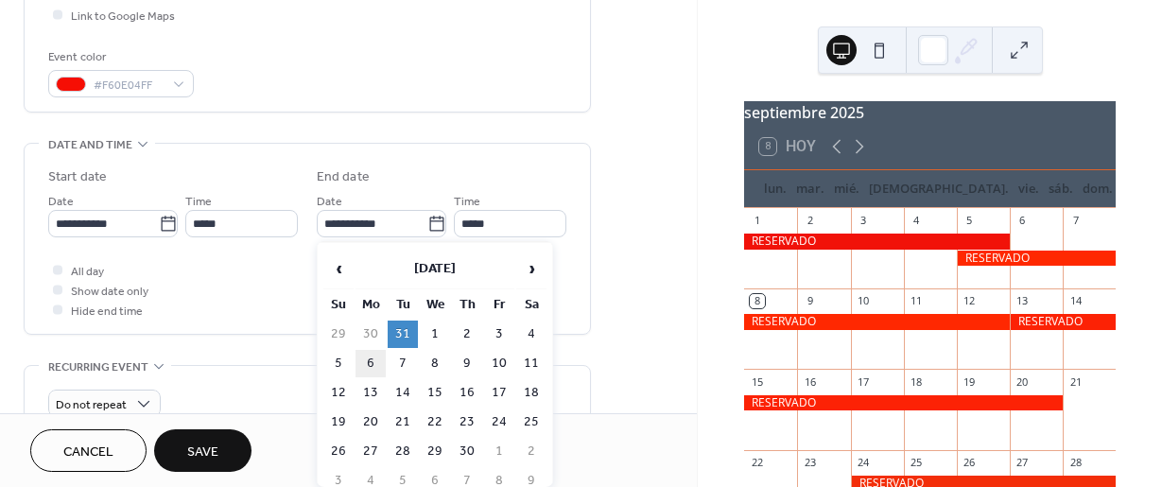
click at [371, 367] on td "6" at bounding box center [371, 363] width 30 height 27
type input "**********"
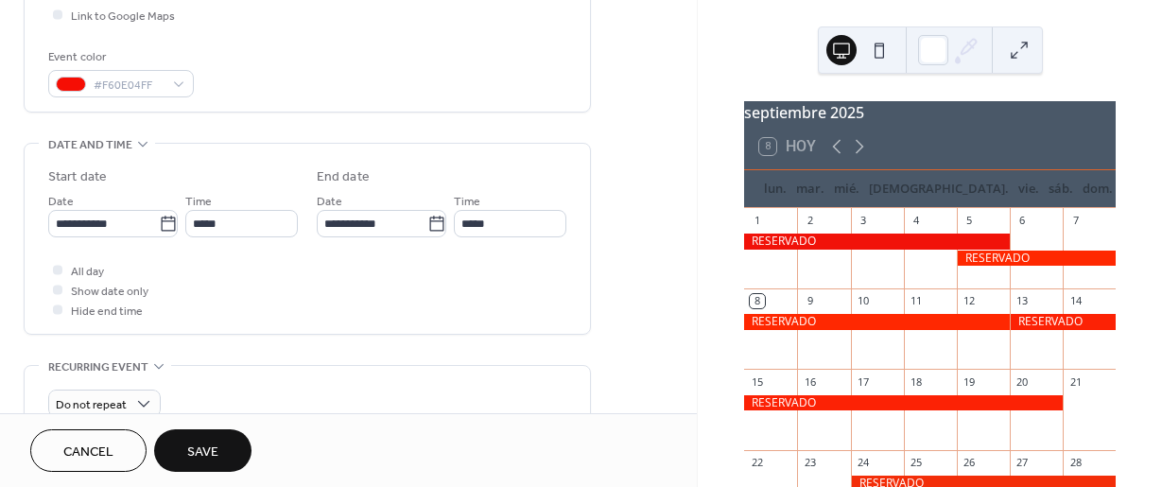
click at [215, 444] on span "Save" at bounding box center [202, 453] width 31 height 20
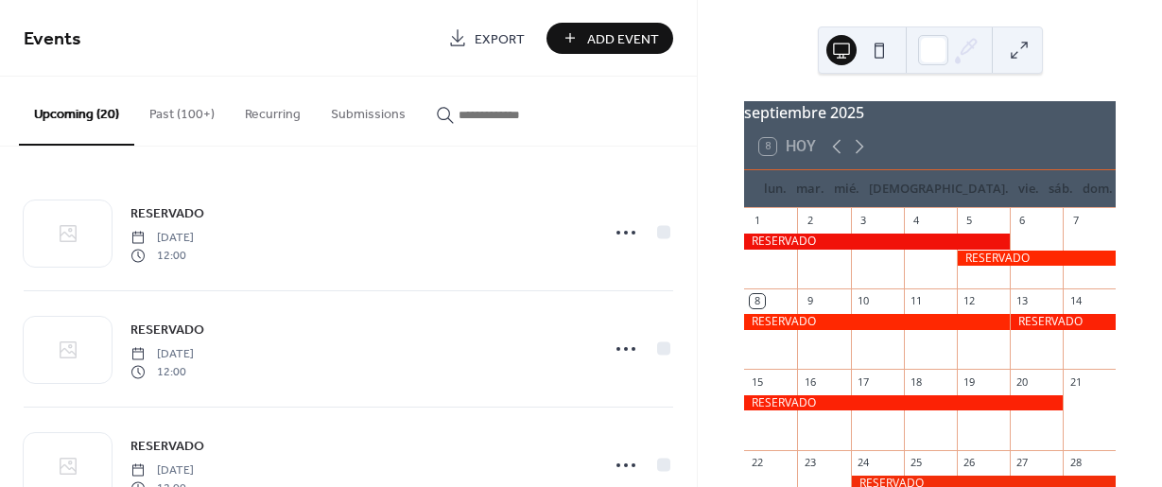
click at [603, 40] on span "Add Event" at bounding box center [623, 39] width 72 height 20
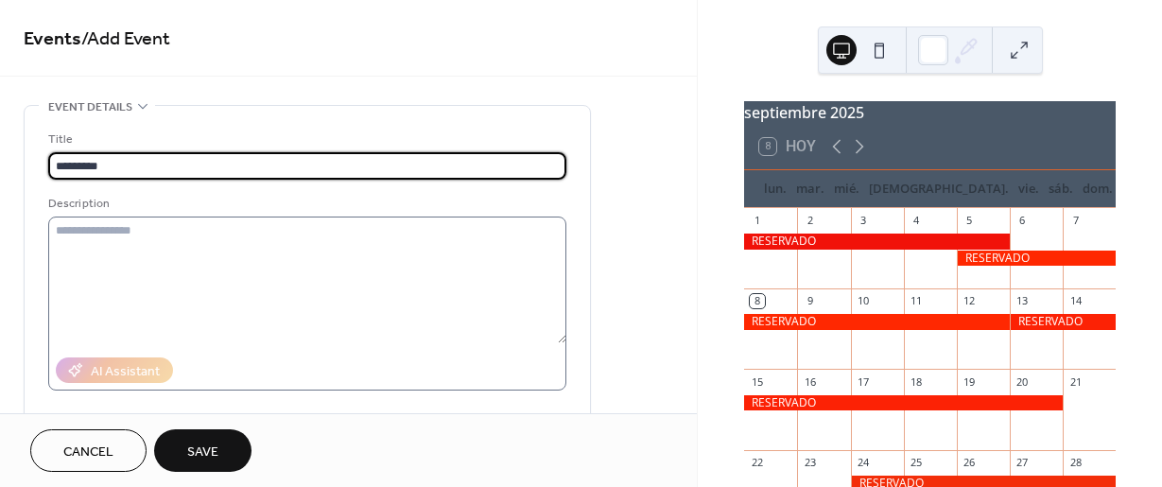
type input "*********"
click at [164, 250] on textarea at bounding box center [307, 280] width 518 height 127
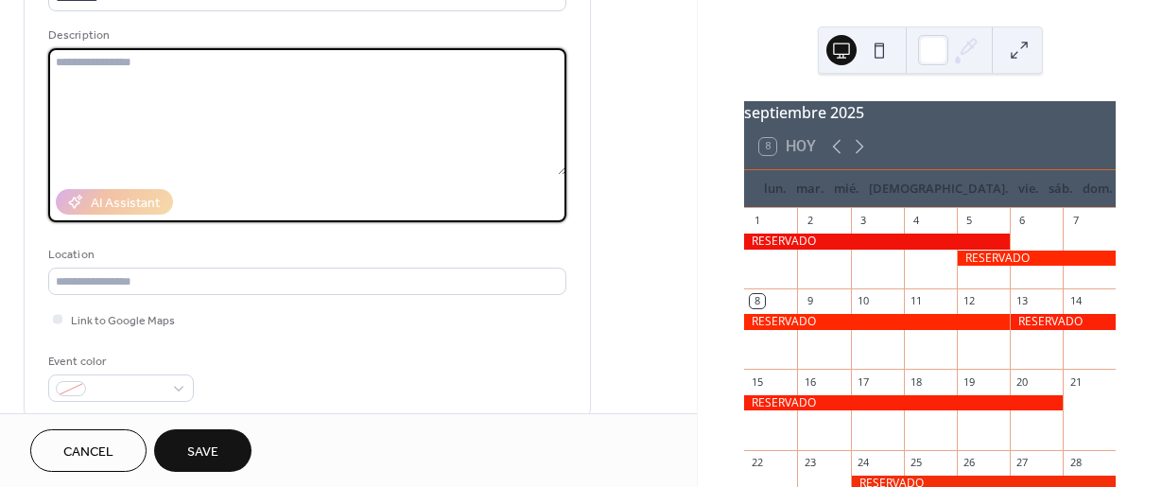
scroll to position [189, 0]
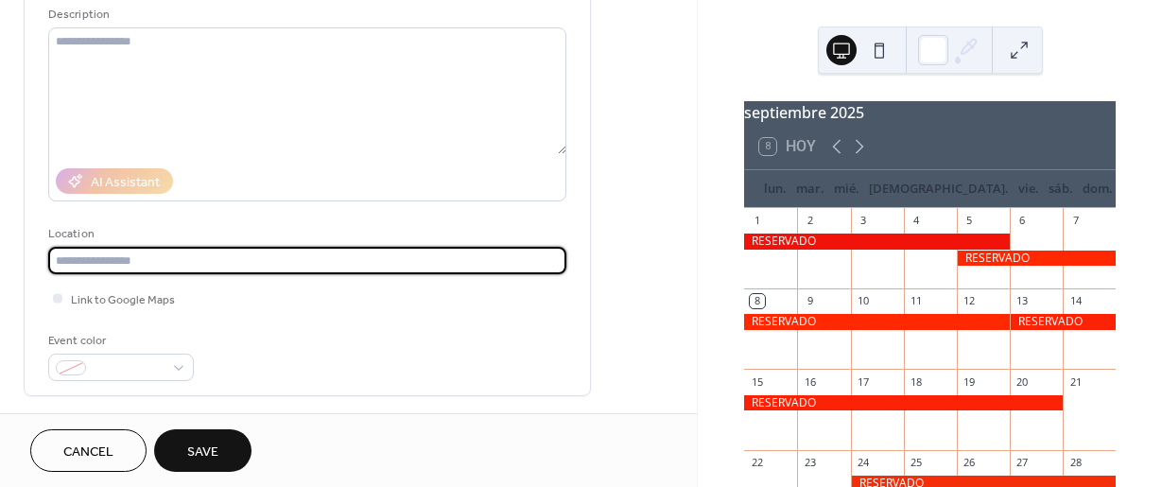
click at [137, 255] on input "text" at bounding box center [307, 260] width 518 height 27
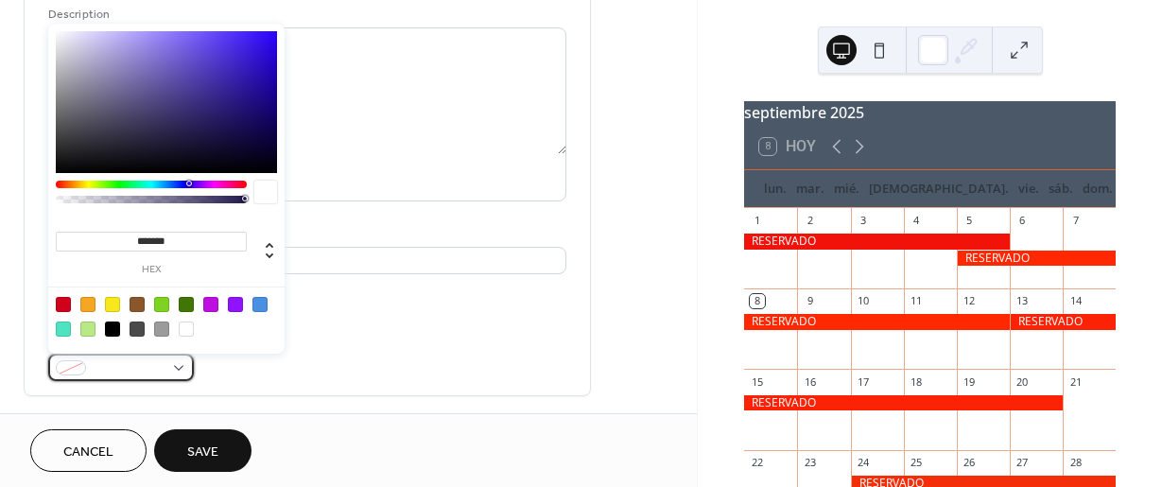
click at [114, 368] on span at bounding box center [129, 369] width 70 height 20
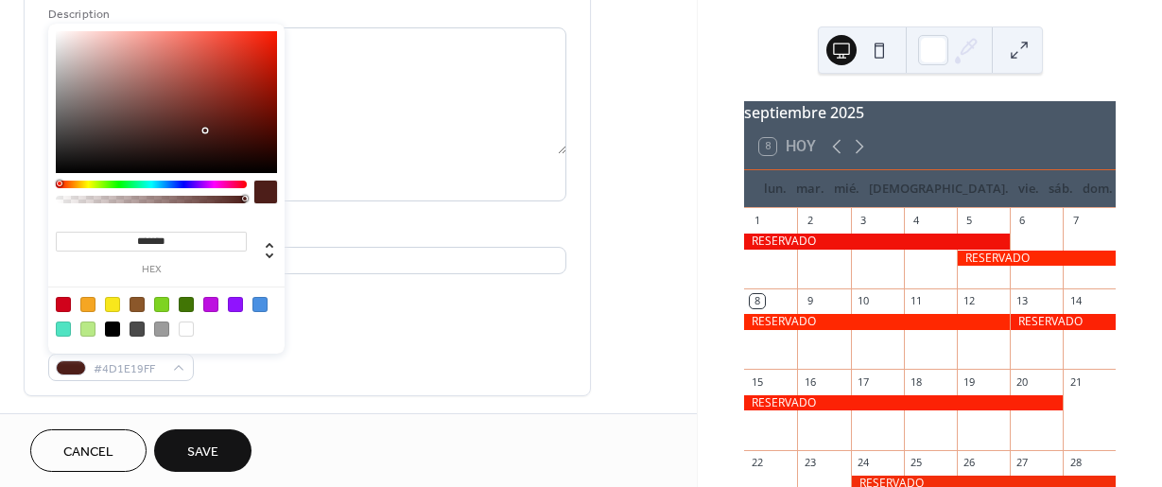
click at [59, 182] on div at bounding box center [151, 185] width 191 height 8
type input "*******"
click at [271, 40] on div at bounding box center [166, 102] width 221 height 142
click at [213, 443] on span "Save" at bounding box center [202, 453] width 31 height 20
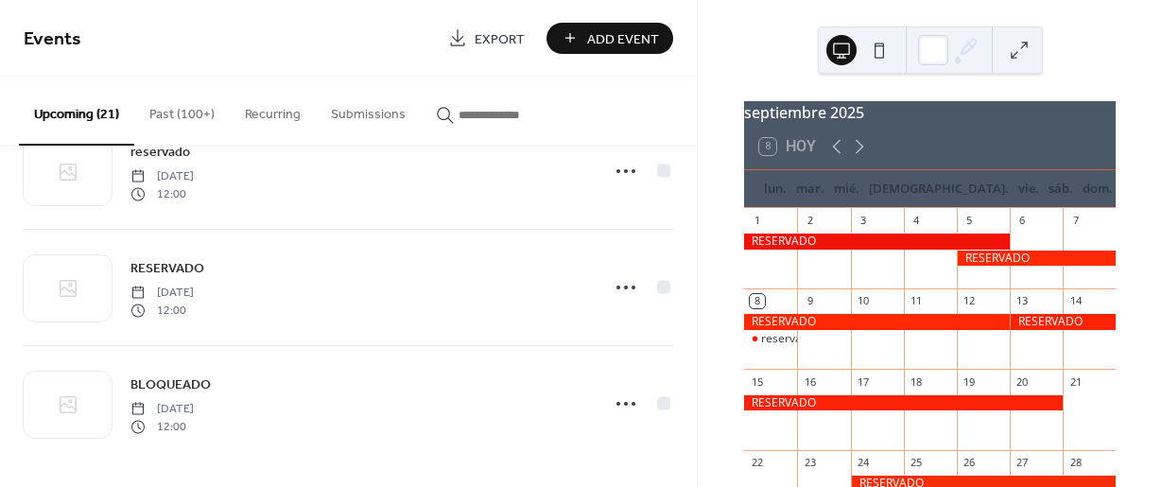
scroll to position [2158, 0]
click at [635, 39] on span "Add Event" at bounding box center [623, 39] width 72 height 20
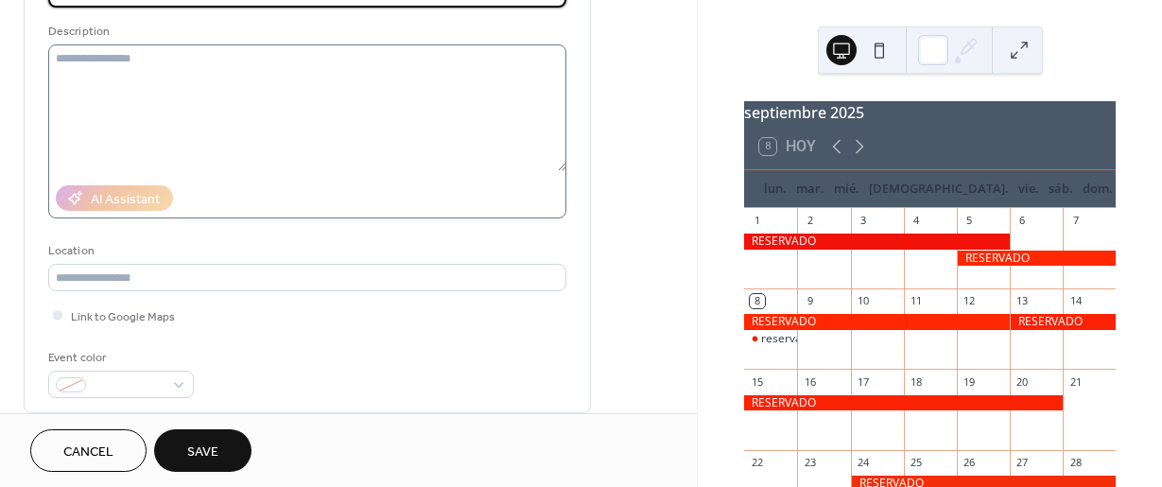
scroll to position [284, 0]
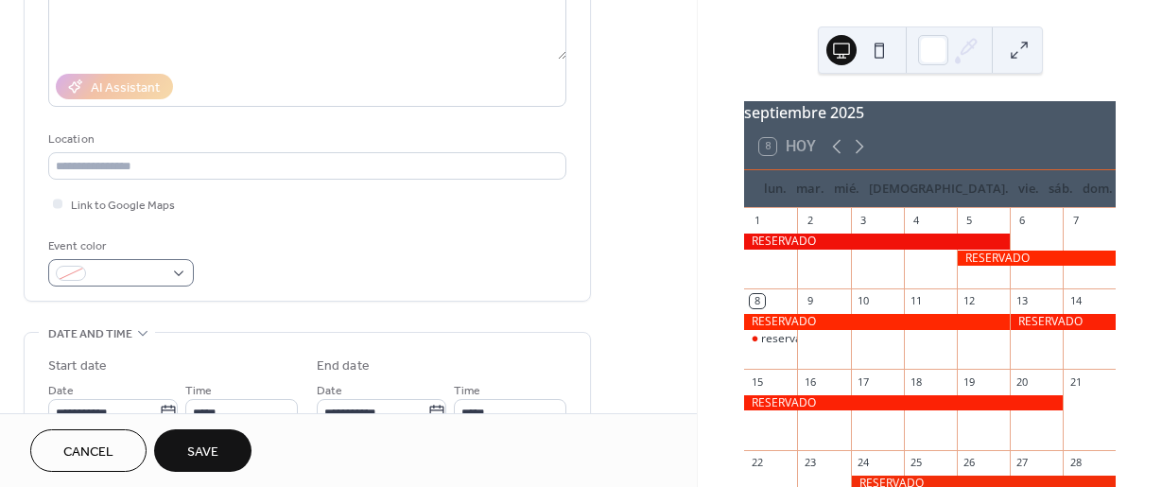
type input "*********"
click at [100, 275] on span at bounding box center [129, 275] width 70 height 20
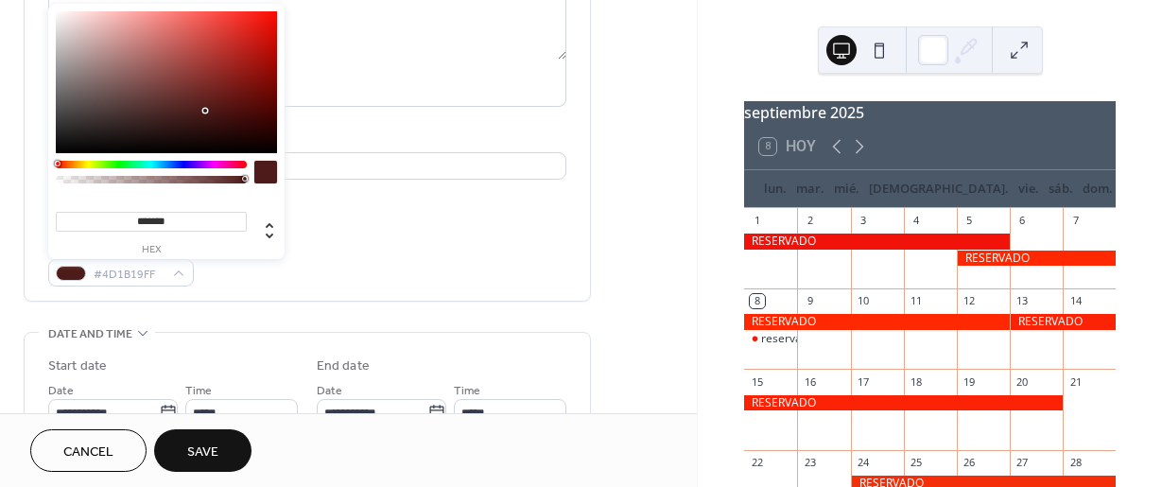
click at [57, 164] on div at bounding box center [151, 165] width 191 height 8
type input "*******"
click at [268, 13] on div at bounding box center [166, 82] width 221 height 142
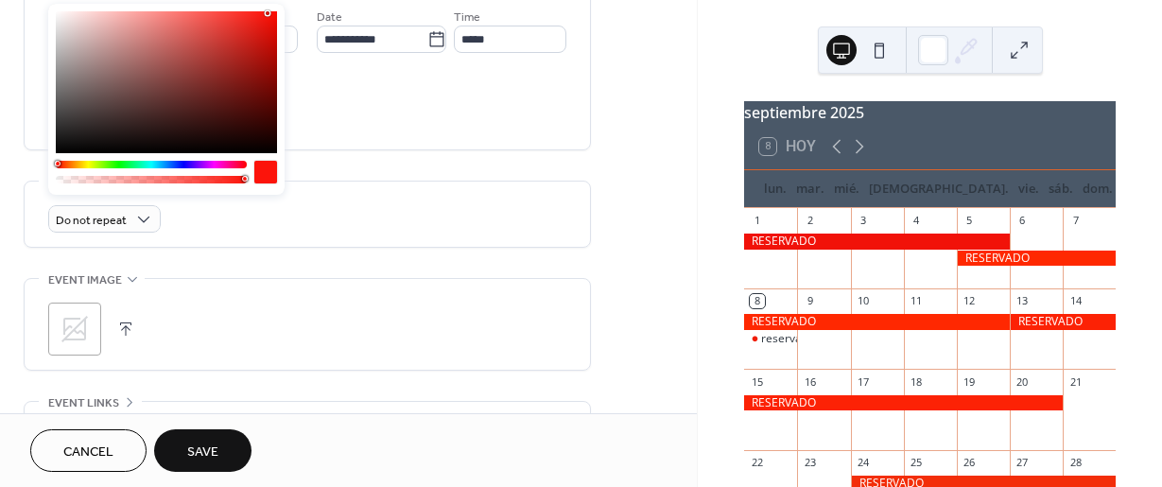
scroll to position [662, 0]
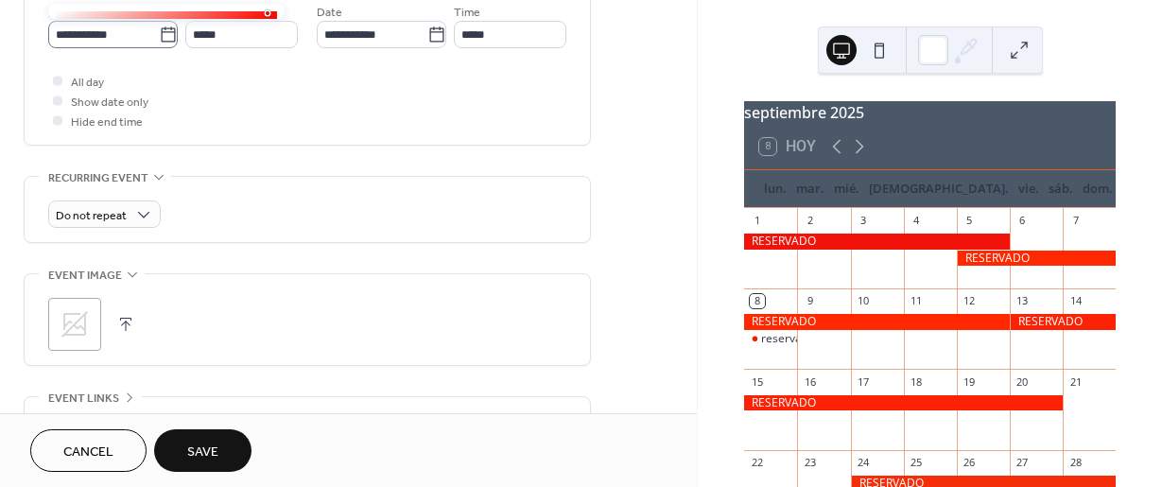
click at [172, 28] on label "**********" at bounding box center [113, 34] width 130 height 27
click at [159, 28] on input "**********" at bounding box center [103, 34] width 111 height 27
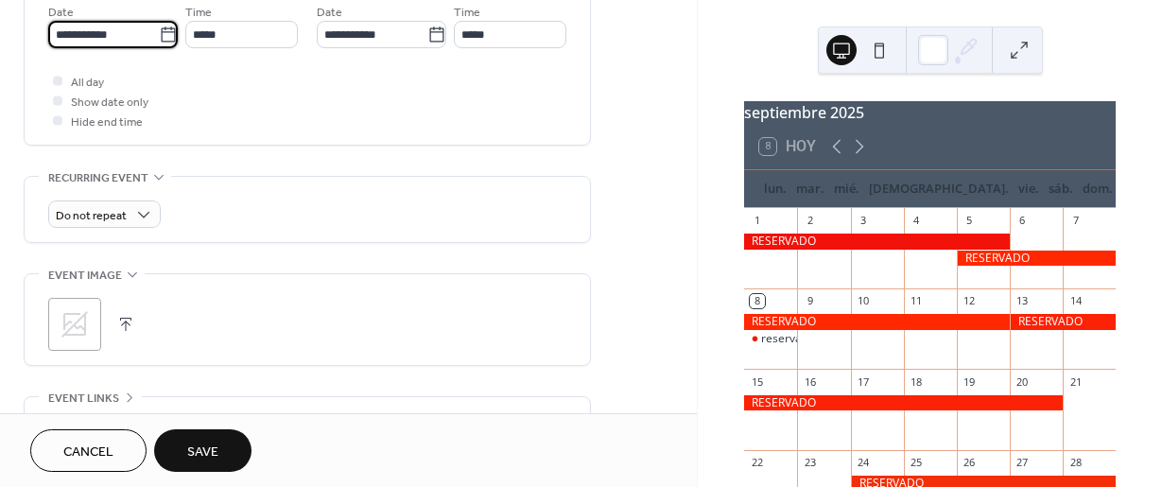
click at [164, 28] on icon at bounding box center [168, 33] width 14 height 15
click at [159, 28] on input "**********" at bounding box center [103, 34] width 111 height 27
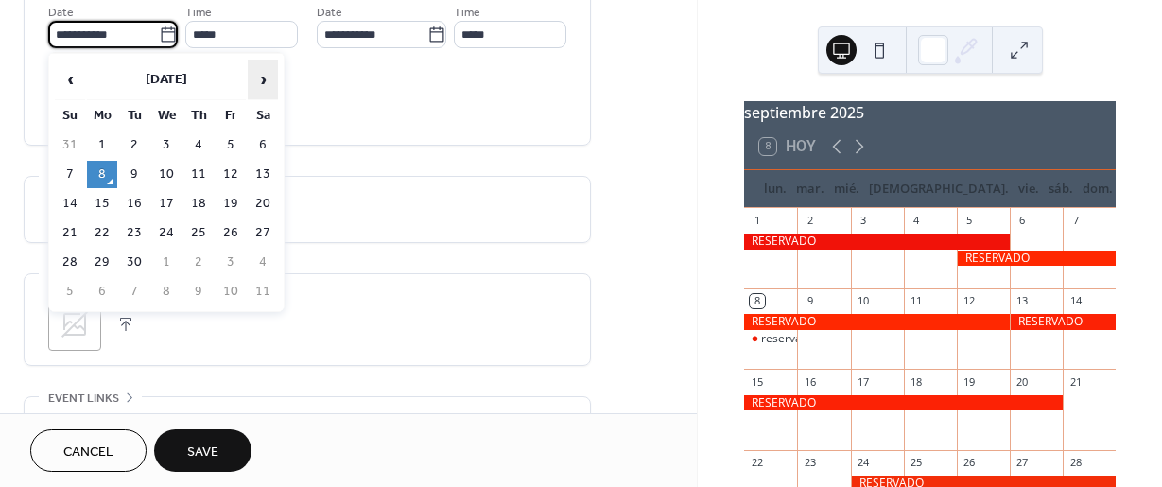
click at [260, 73] on span "›" at bounding box center [263, 80] width 28 height 38
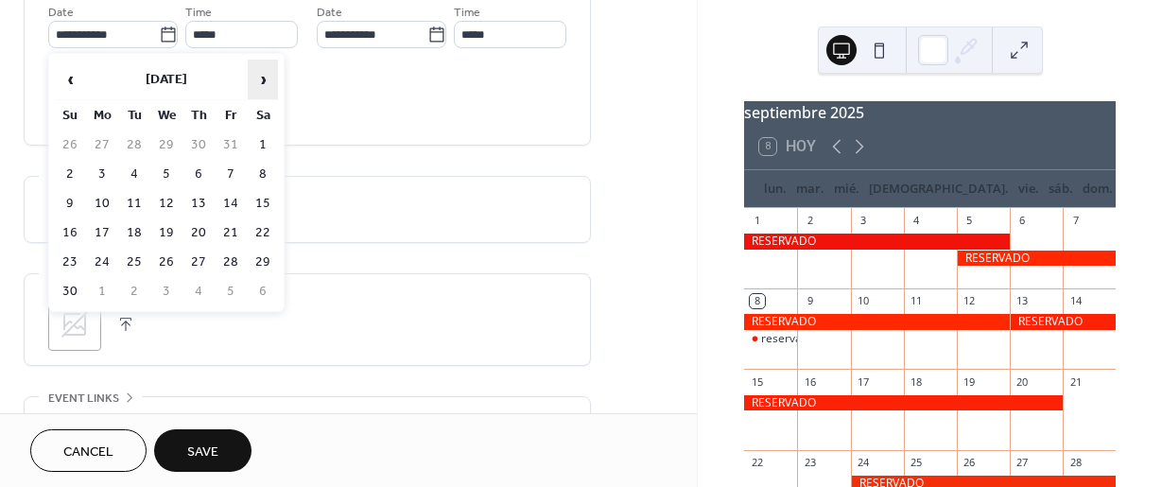
click at [260, 73] on span "›" at bounding box center [263, 80] width 28 height 38
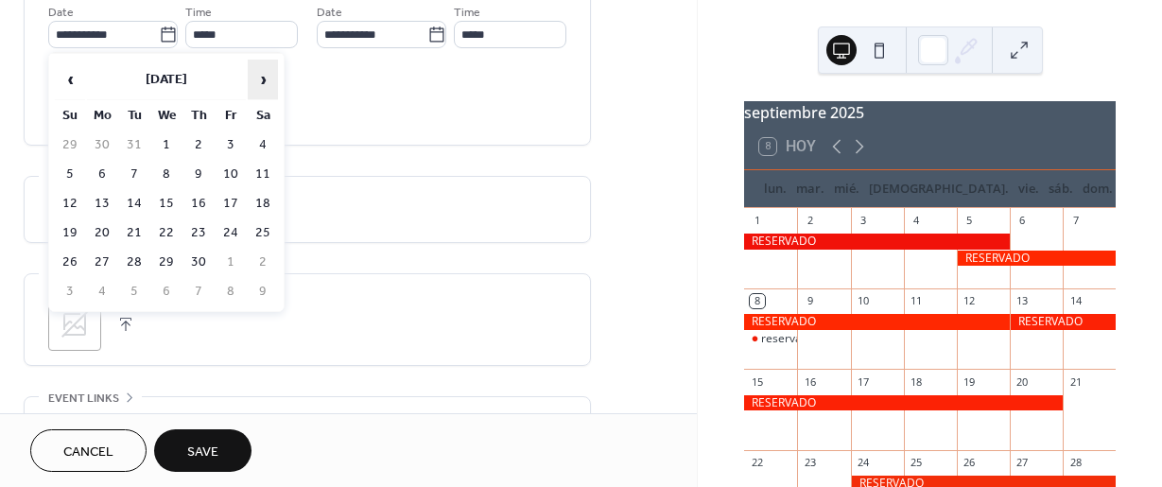
click at [260, 73] on span "›" at bounding box center [263, 80] width 28 height 38
click at [268, 75] on span "›" at bounding box center [263, 80] width 28 height 38
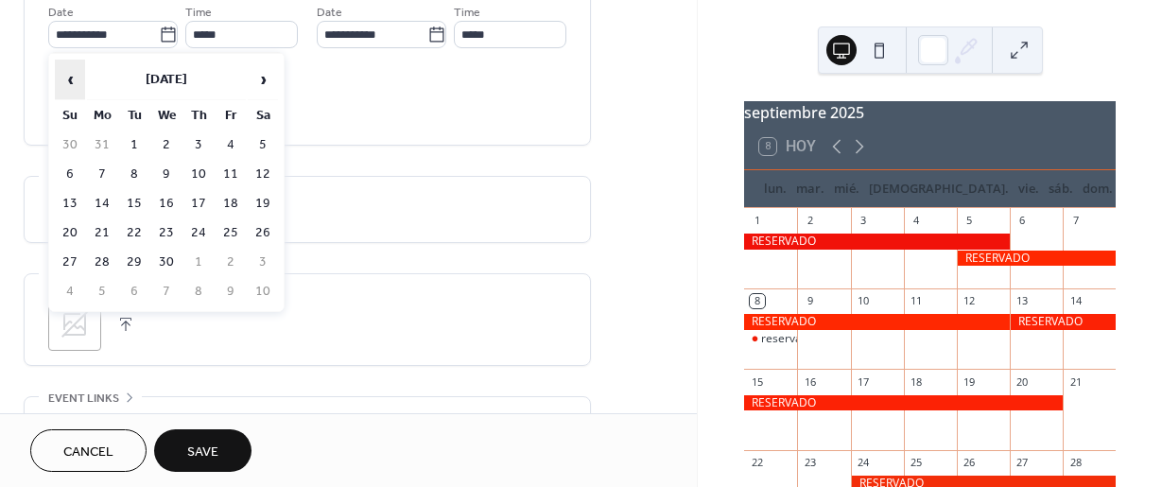
click at [61, 76] on span "‹" at bounding box center [70, 80] width 28 height 38
click at [267, 132] on td "1" at bounding box center [263, 144] width 30 height 27
type input "**********"
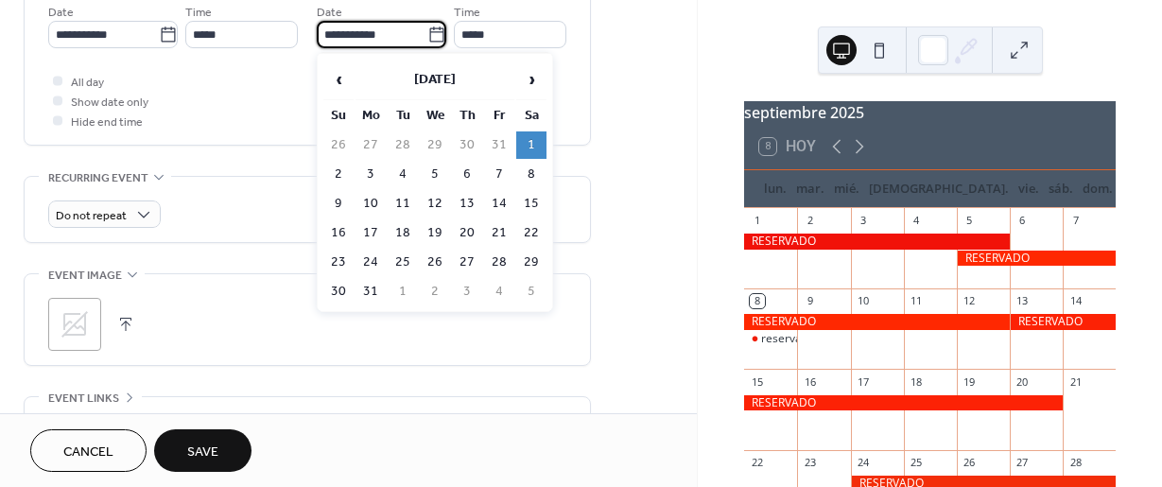
click at [390, 39] on input "**********" at bounding box center [372, 34] width 111 height 27
click at [369, 294] on td "31" at bounding box center [371, 291] width 30 height 27
type input "**********"
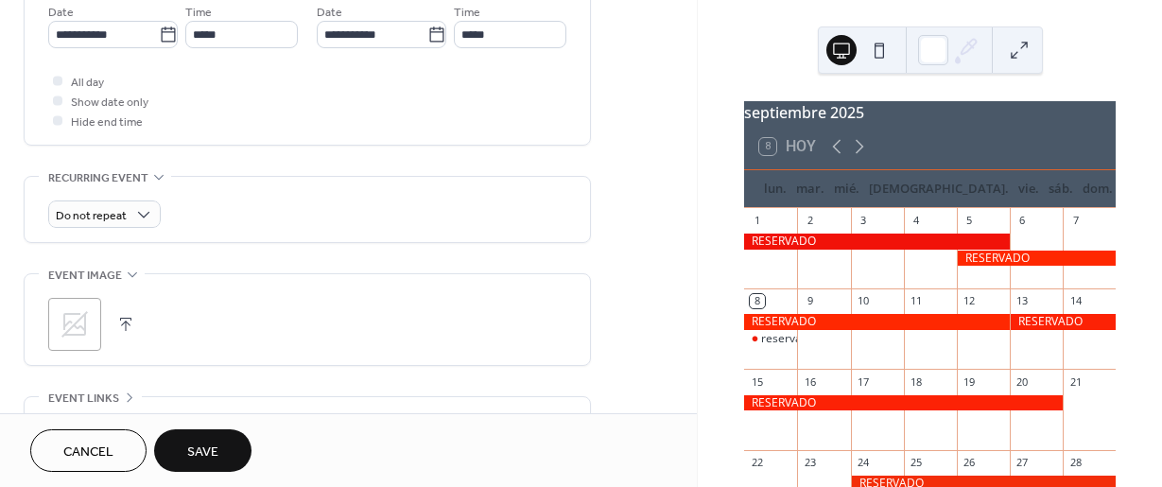
click at [211, 435] on button "Save" at bounding box center [202, 450] width 97 height 43
